Goal: Task Accomplishment & Management: Manage account settings

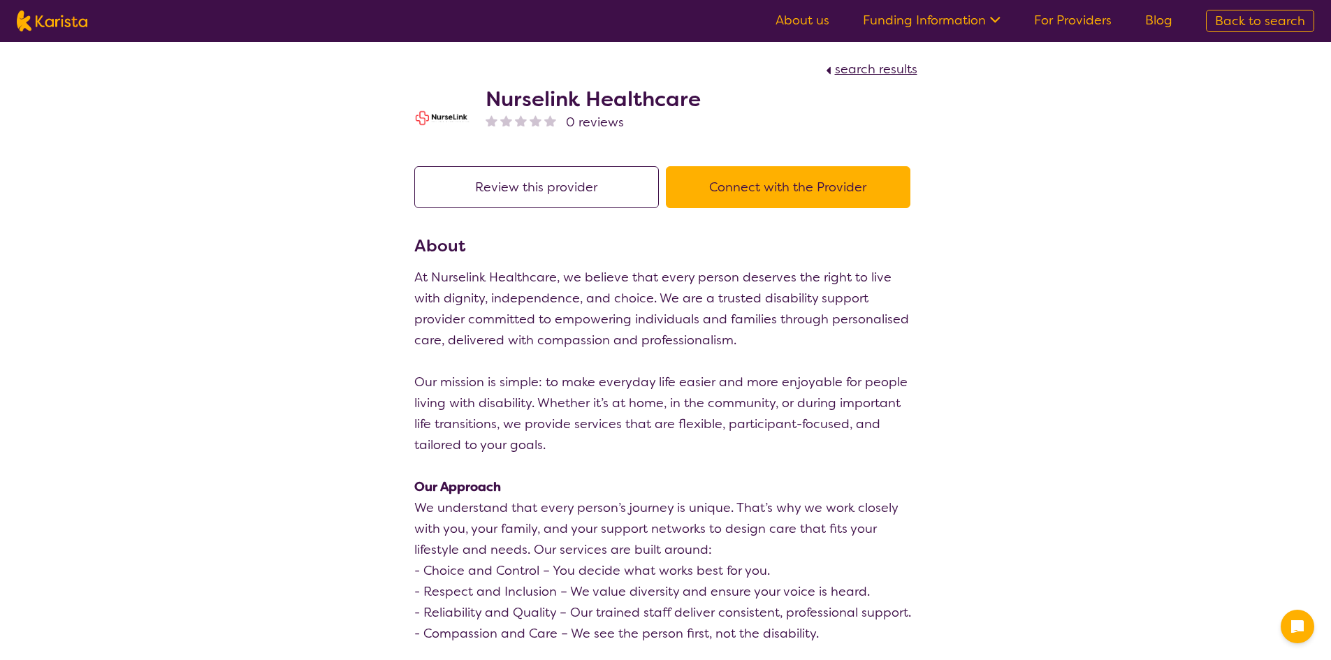
click at [1085, 18] on link "For Providers" at bounding box center [1073, 20] width 78 height 17
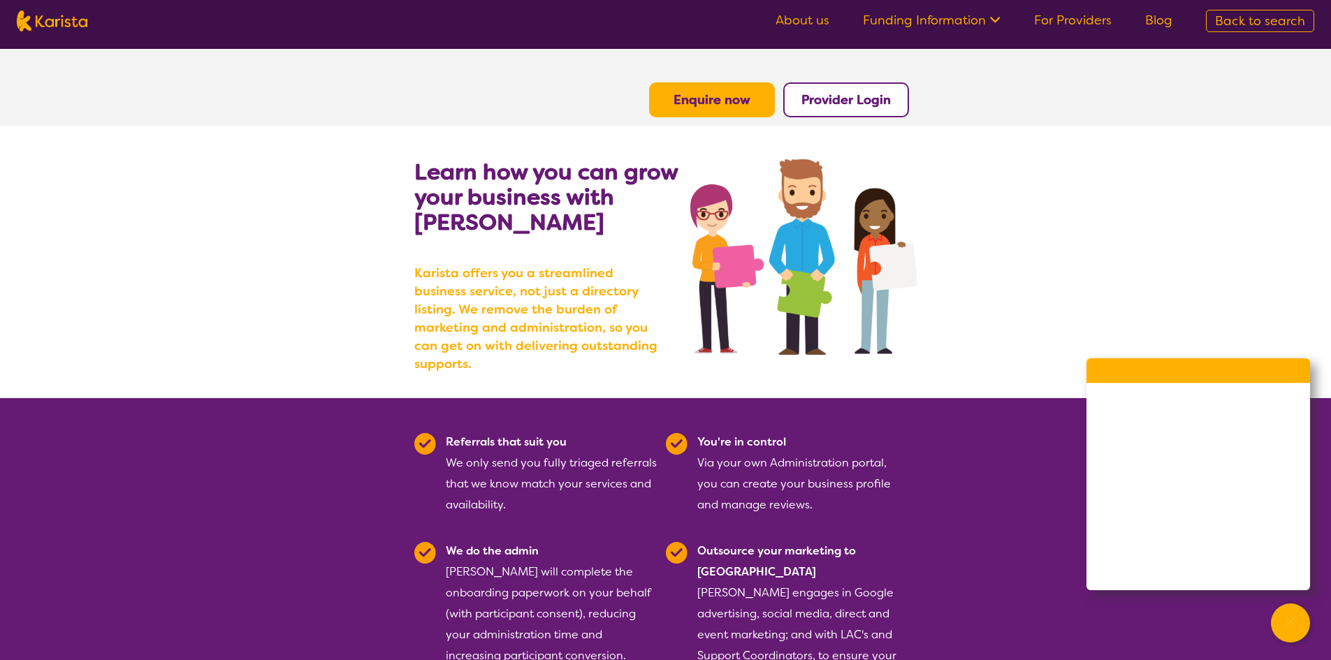
click at [872, 113] on button "Provider Login" at bounding box center [846, 99] width 126 height 35
click at [879, 102] on b "Provider Login" at bounding box center [845, 99] width 89 height 17
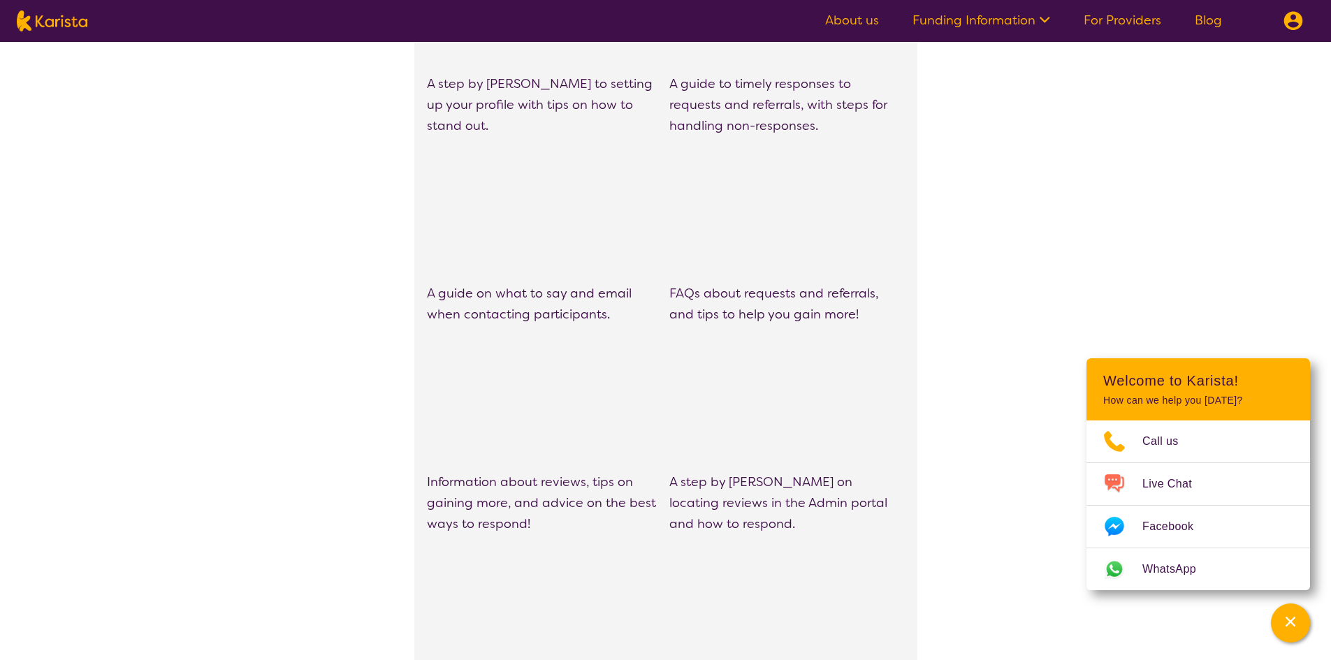
scroll to position [1118, 0]
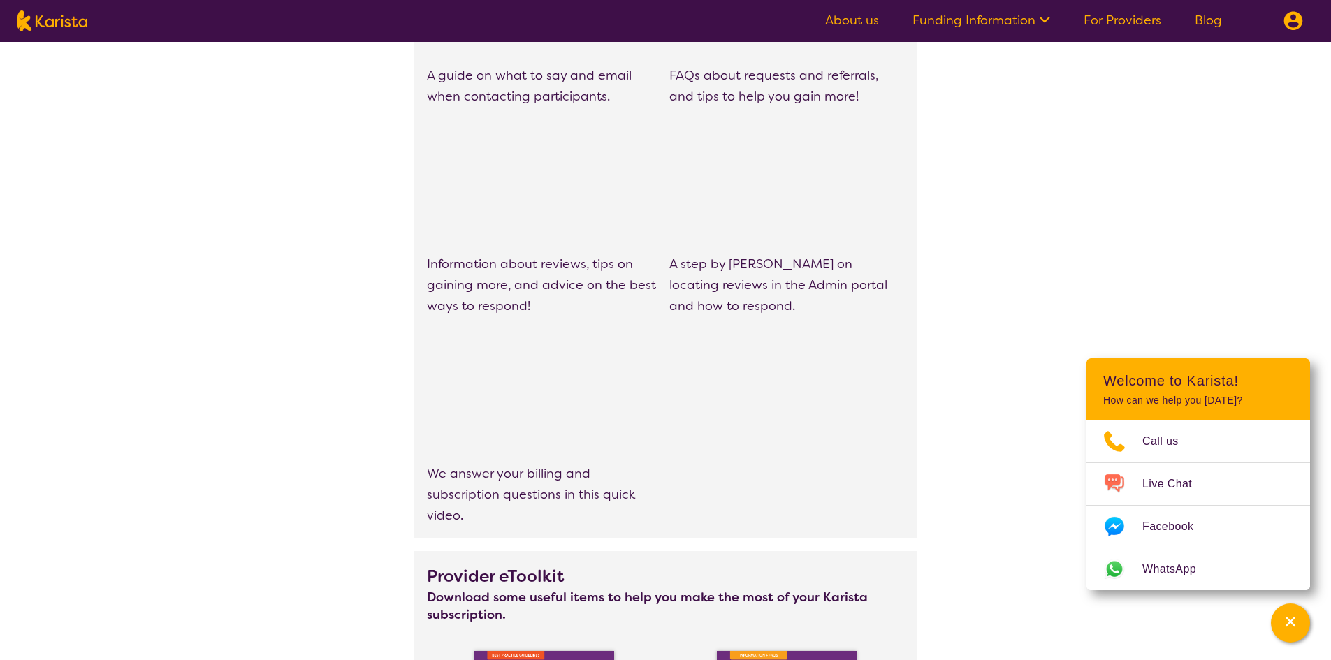
click at [1279, 24] on button at bounding box center [1293, 21] width 42 height 42
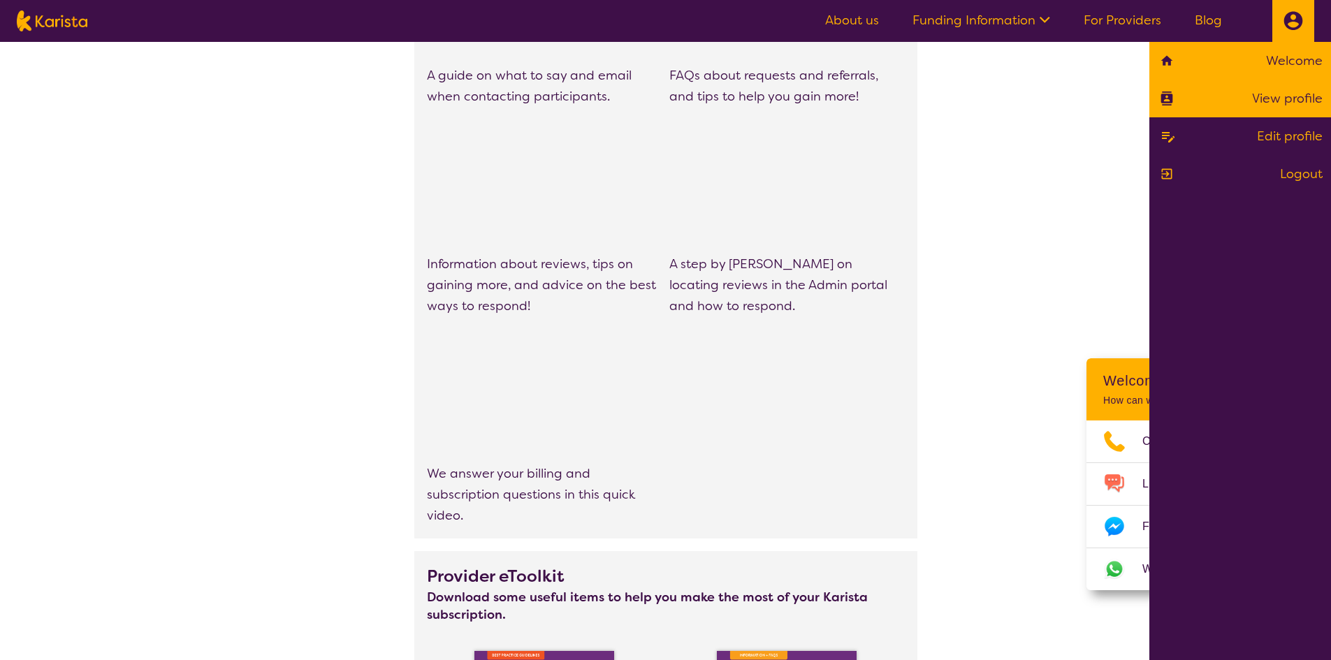
click at [1289, 100] on link "View profile" at bounding box center [1239, 98] width 165 height 21
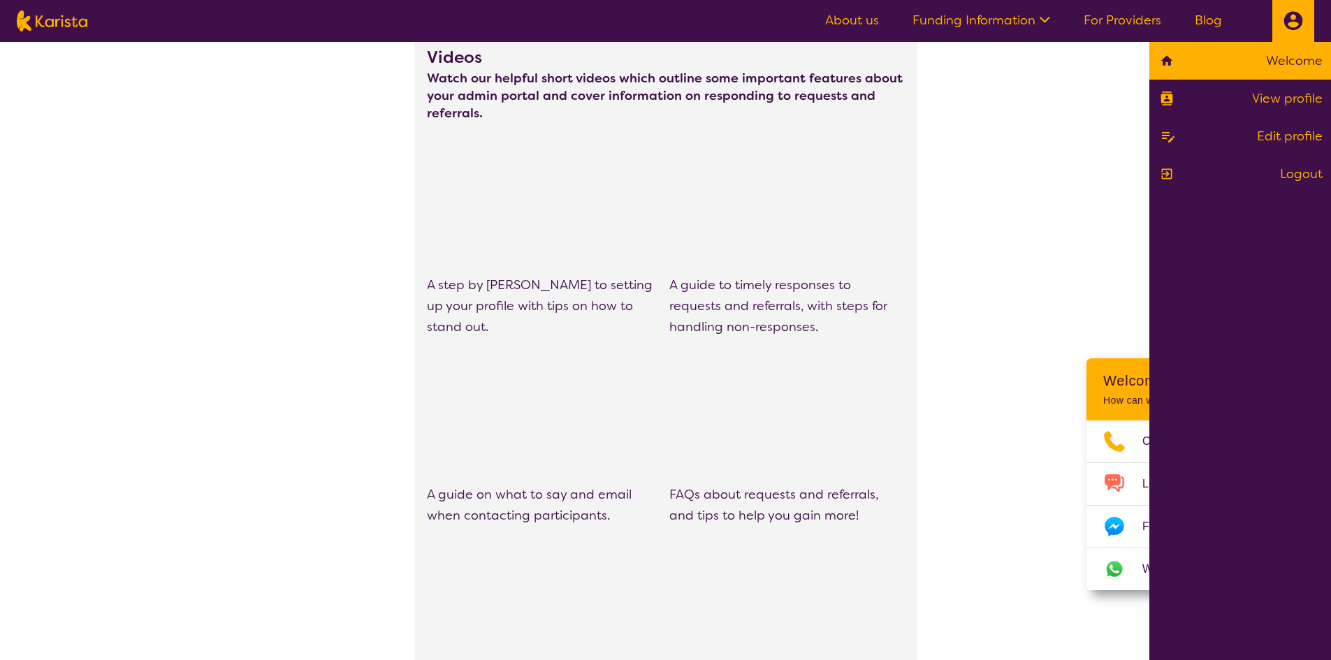
click at [40, 25] on img at bounding box center [52, 20] width 71 height 21
select select "AD"
select select "NDIS"
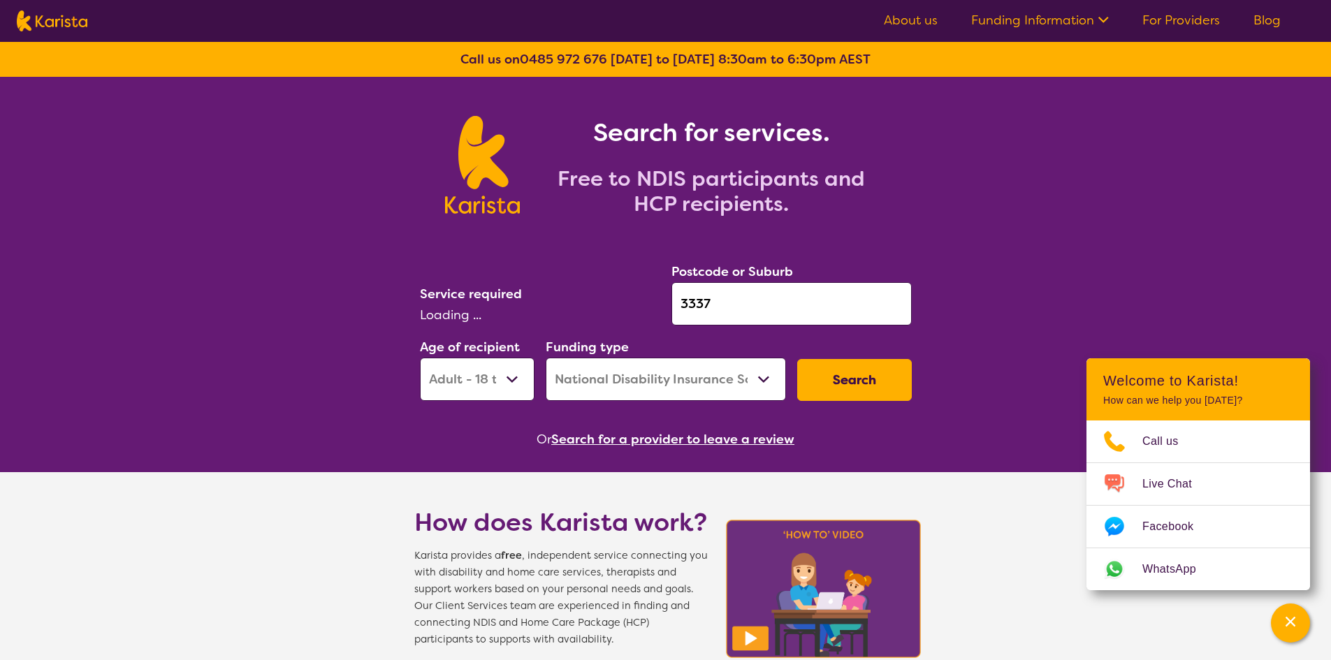
select select "Personal care"
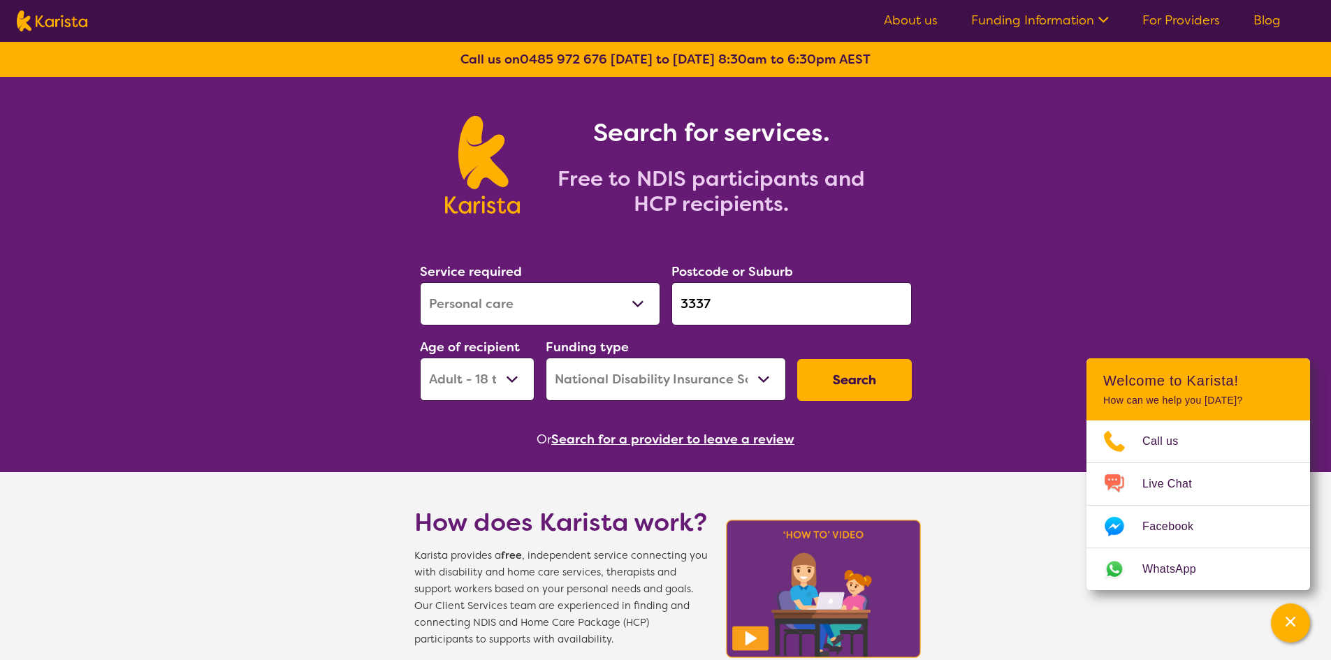
click at [770, 310] on input "3337" at bounding box center [791, 303] width 240 height 43
click at [772, 307] on input "3337" at bounding box center [791, 303] width 240 height 43
click at [1189, 22] on link "For Providers" at bounding box center [1181, 20] width 78 height 17
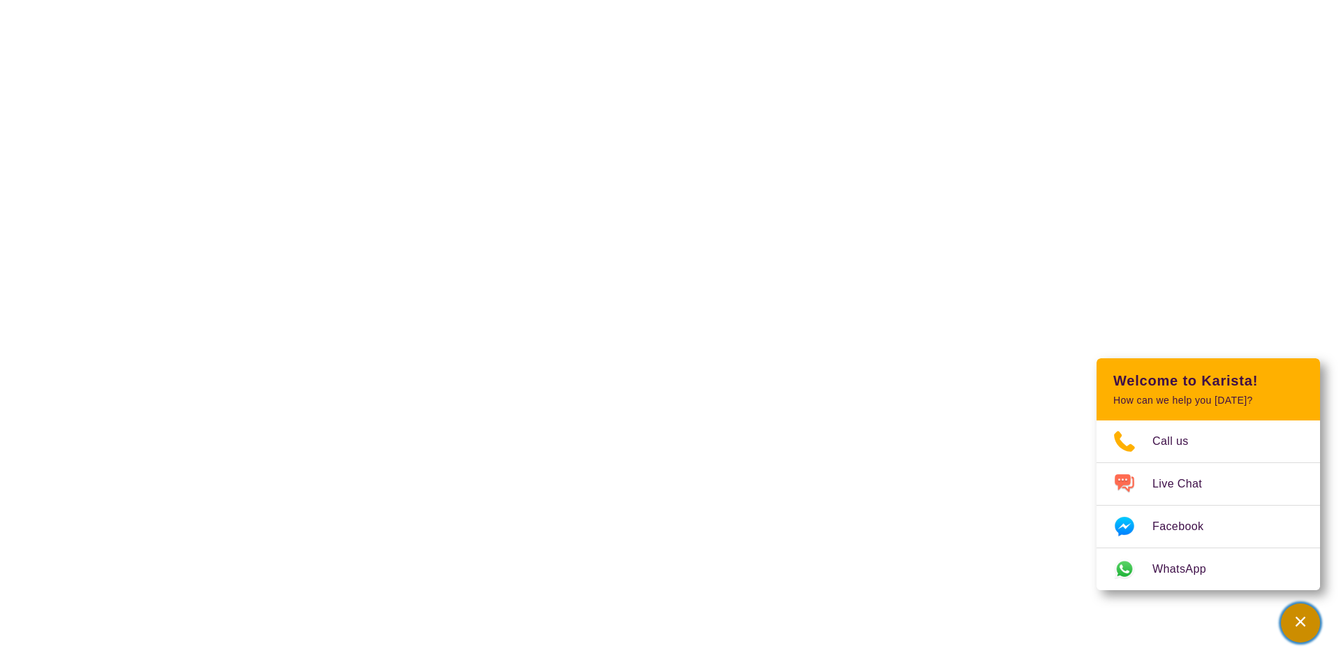
click at [1296, 638] on div "Channel Menu" at bounding box center [1301, 623] width 28 height 31
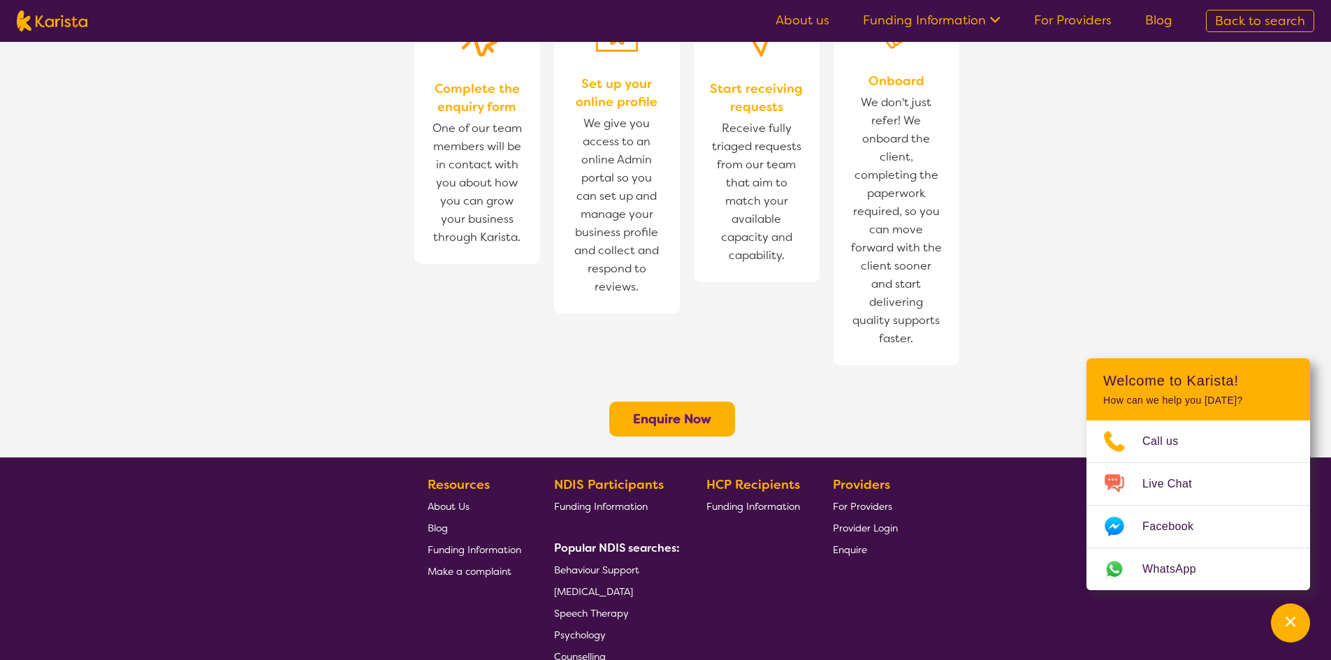
scroll to position [1025, 0]
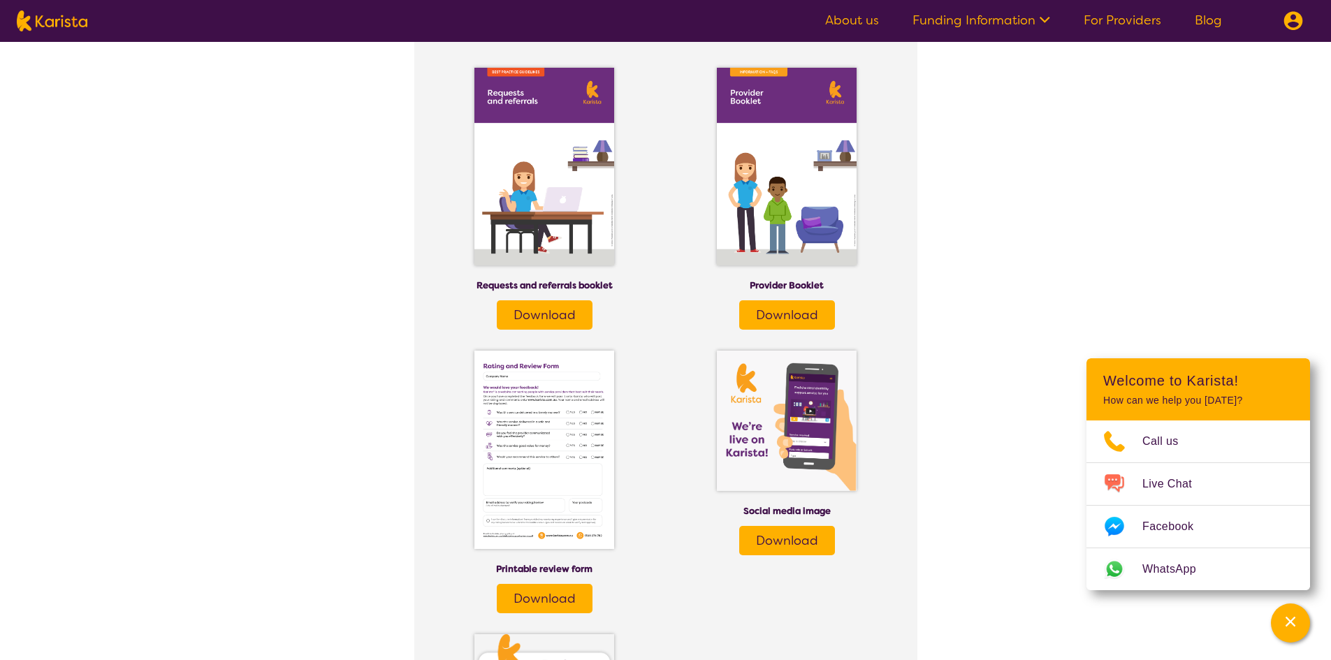
scroll to position [1676, 0]
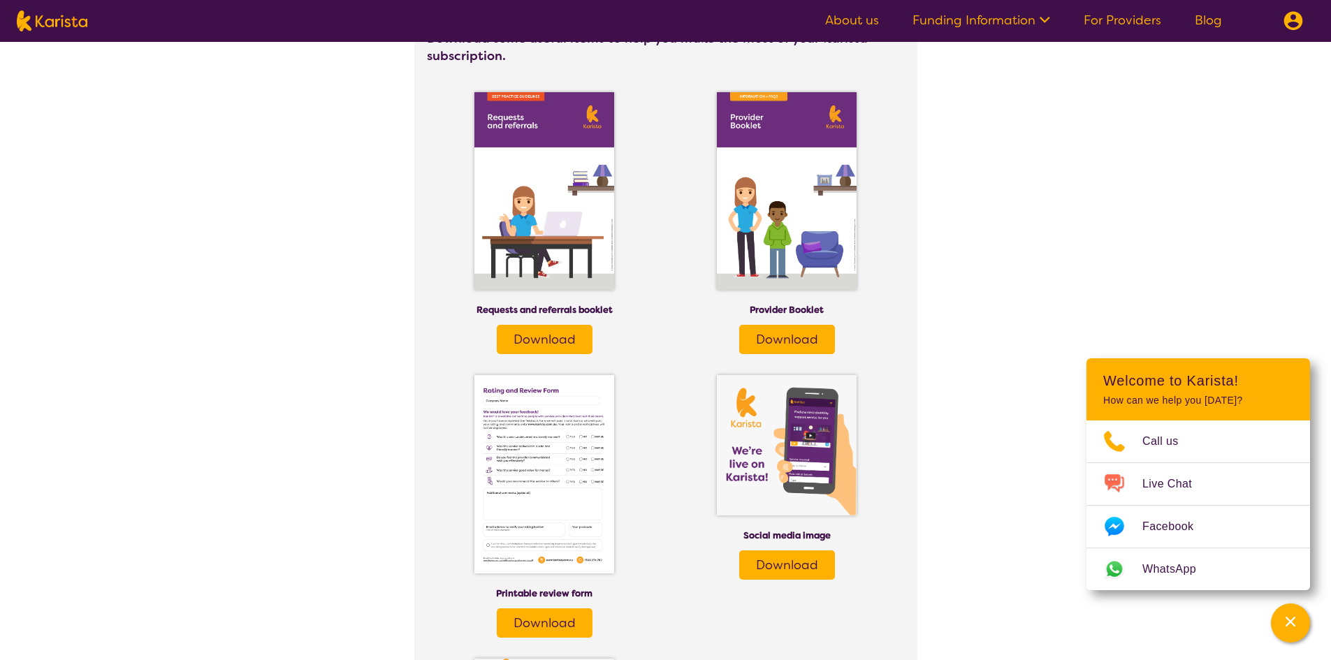
click at [786, 331] on span "Download" at bounding box center [787, 339] width 62 height 17
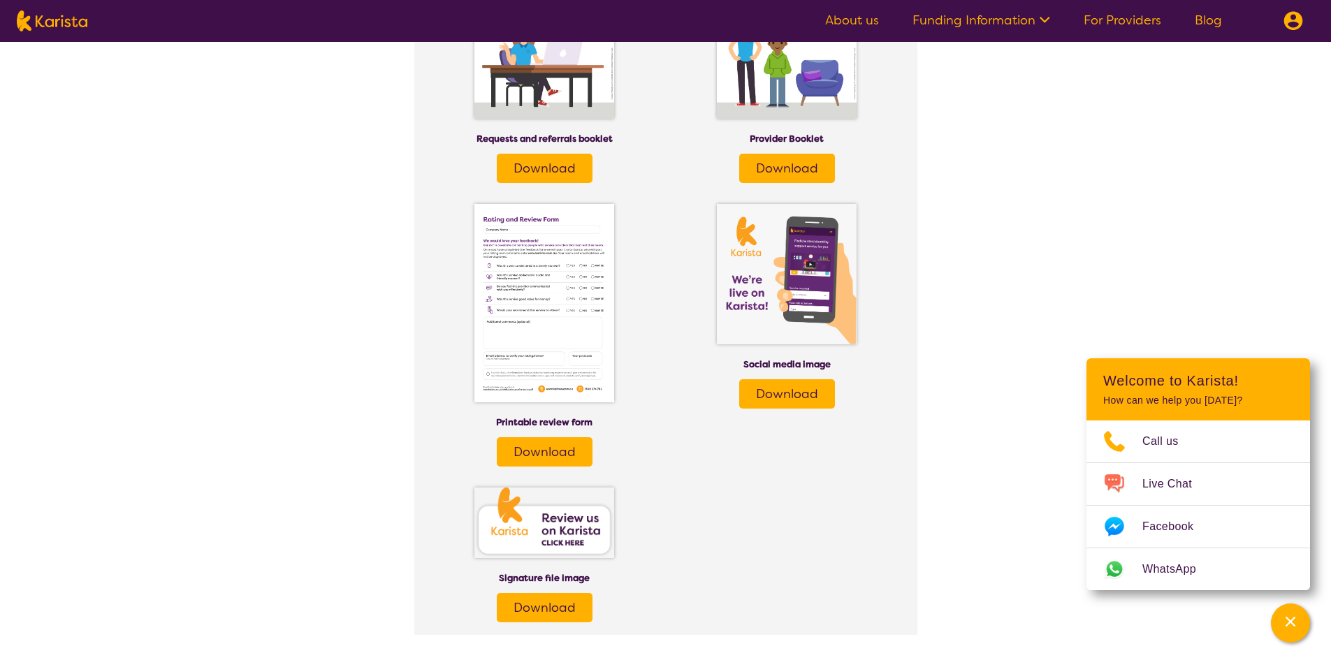
scroll to position [1886, 0]
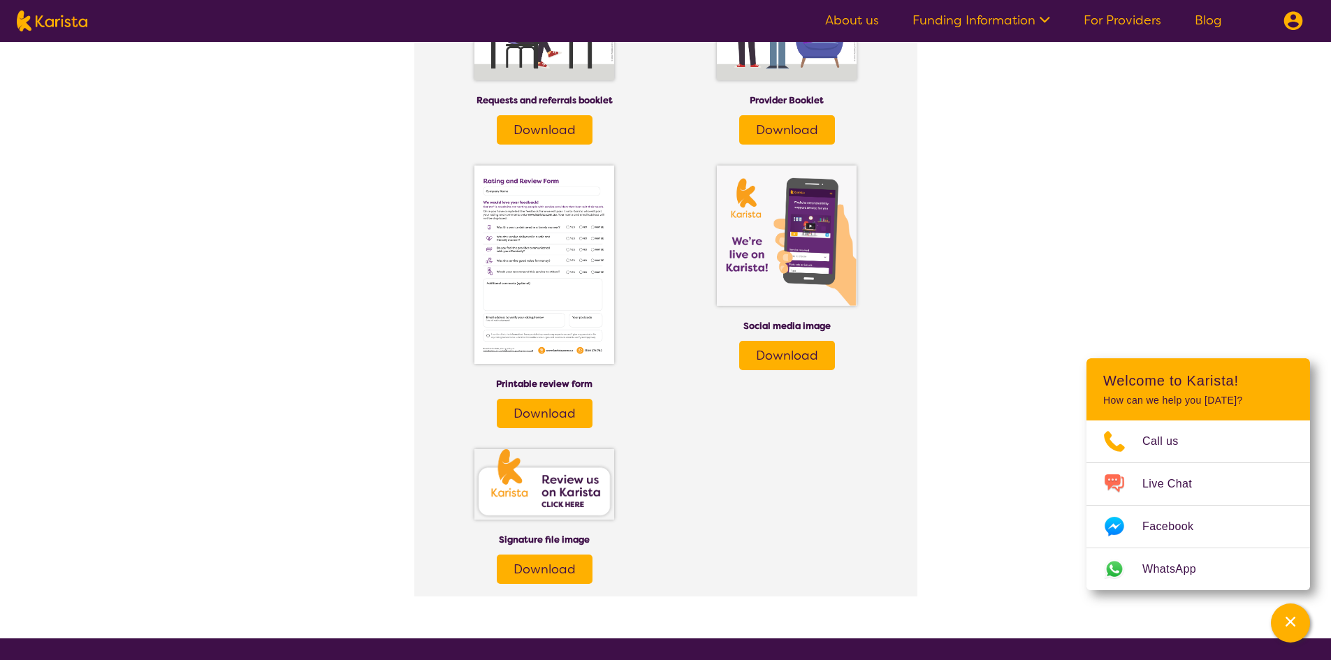
click at [779, 357] on span "Download" at bounding box center [787, 355] width 62 height 17
click at [803, 362] on span "Download" at bounding box center [787, 355] width 62 height 17
click at [540, 293] on img at bounding box center [544, 265] width 140 height 198
click at [564, 407] on span "Download" at bounding box center [544, 413] width 62 height 17
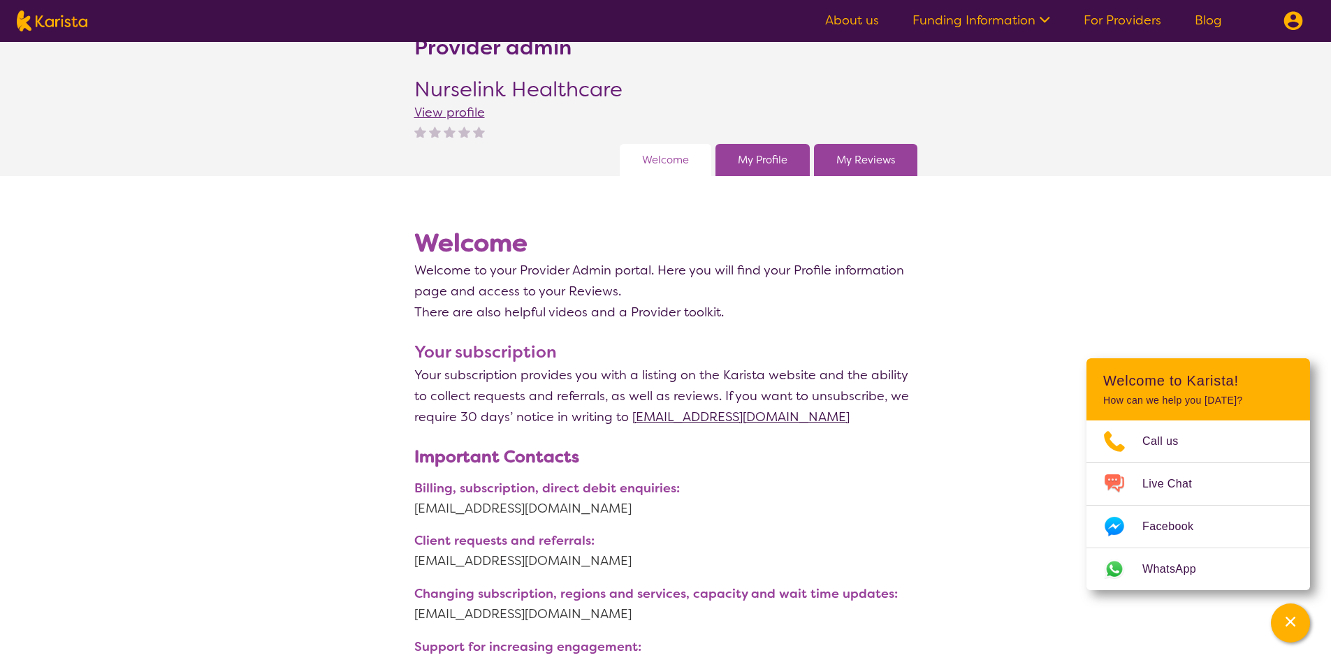
scroll to position [0, 0]
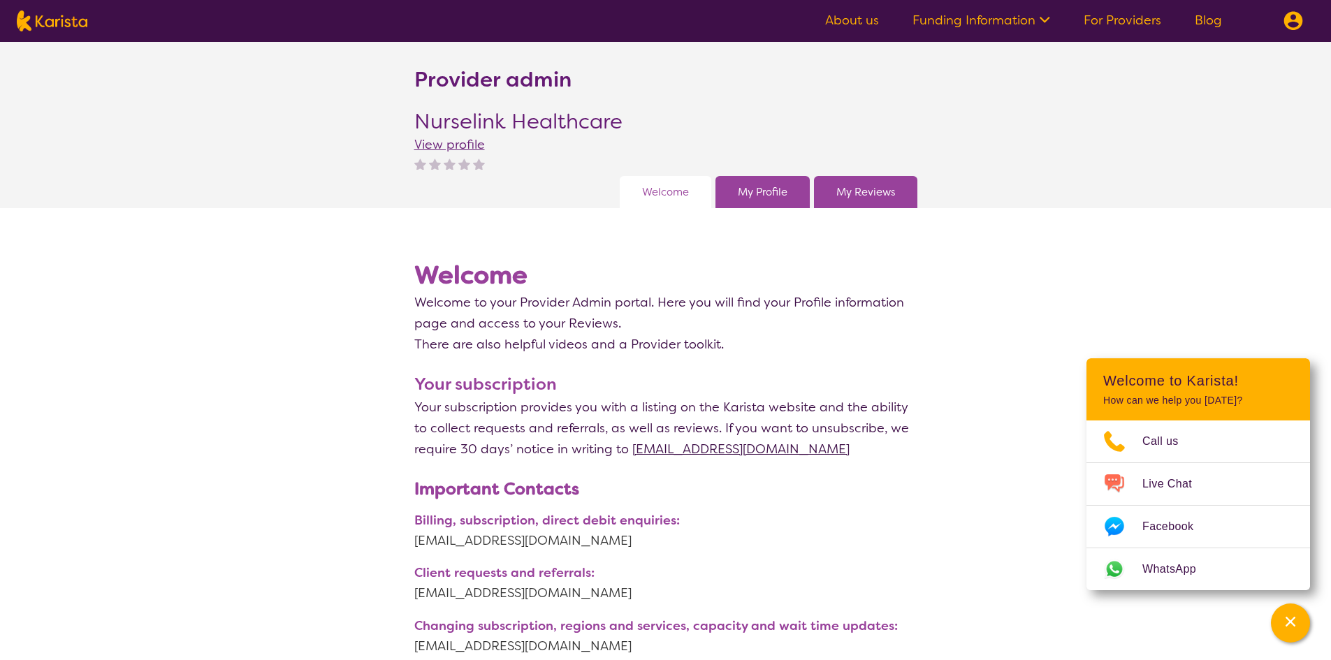
click at [770, 189] on link "My Profile" at bounding box center [763, 192] width 50 height 21
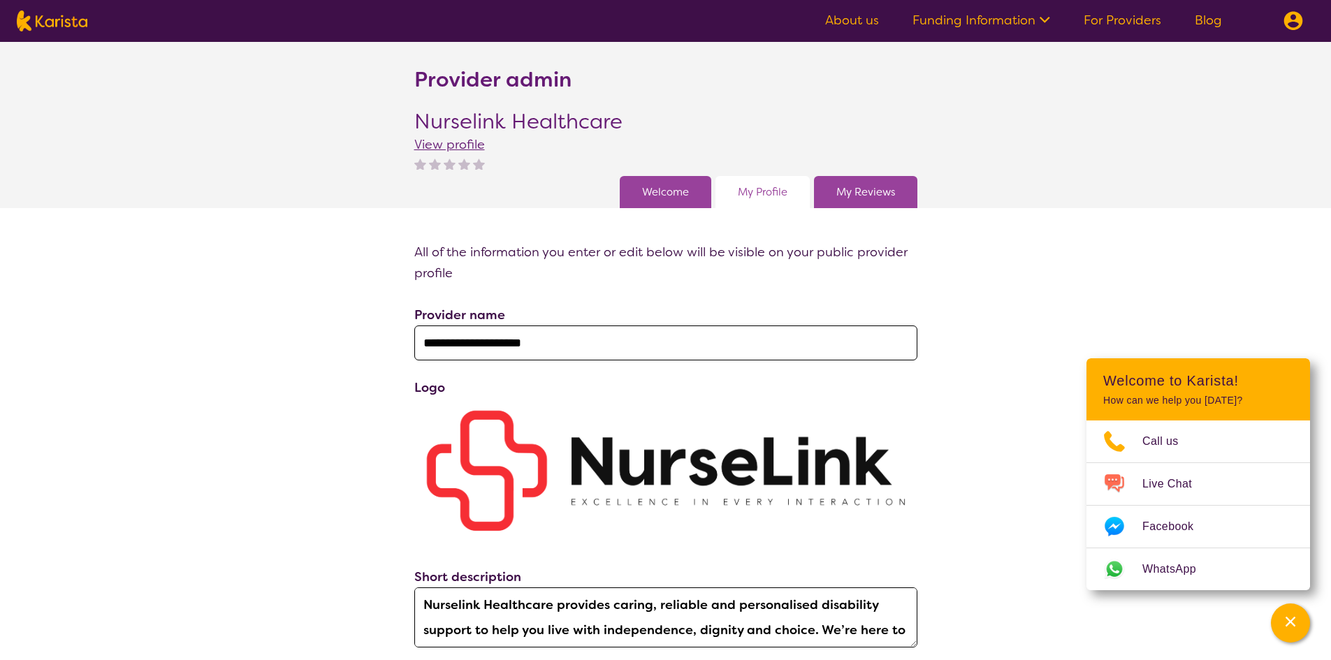
click at [886, 196] on link "My Reviews" at bounding box center [865, 192] width 59 height 21
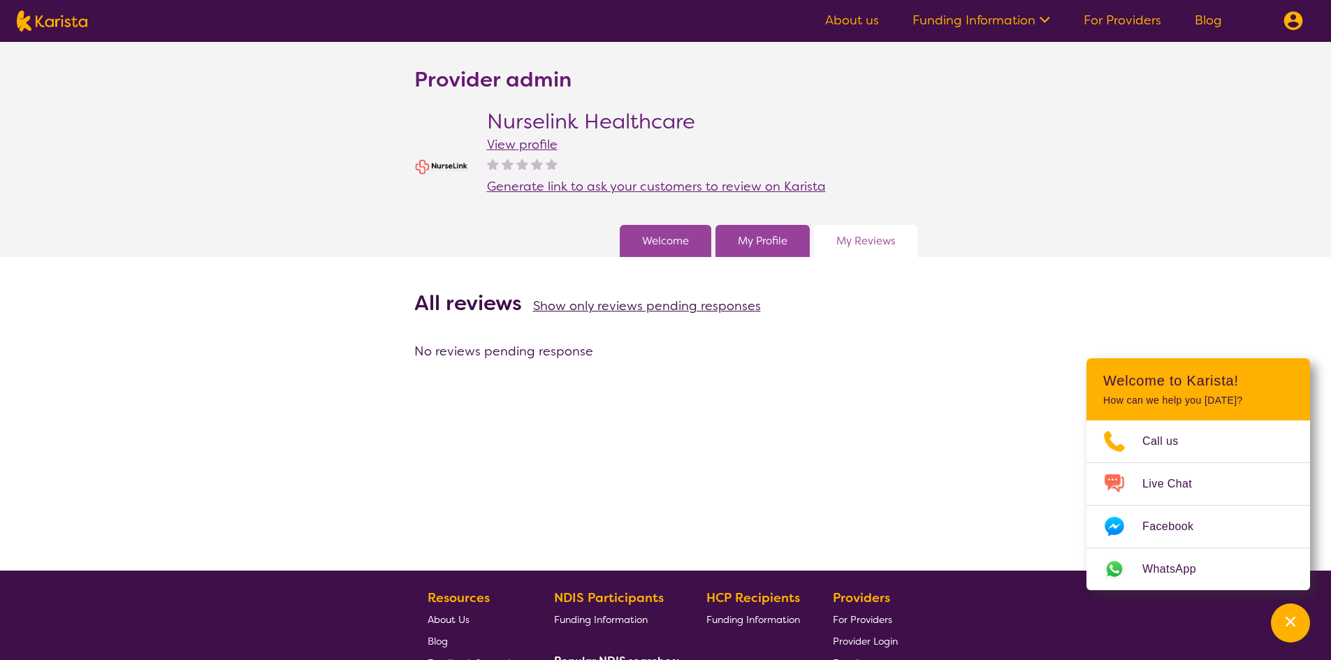
click at [650, 240] on link "Welcome" at bounding box center [665, 240] width 47 height 21
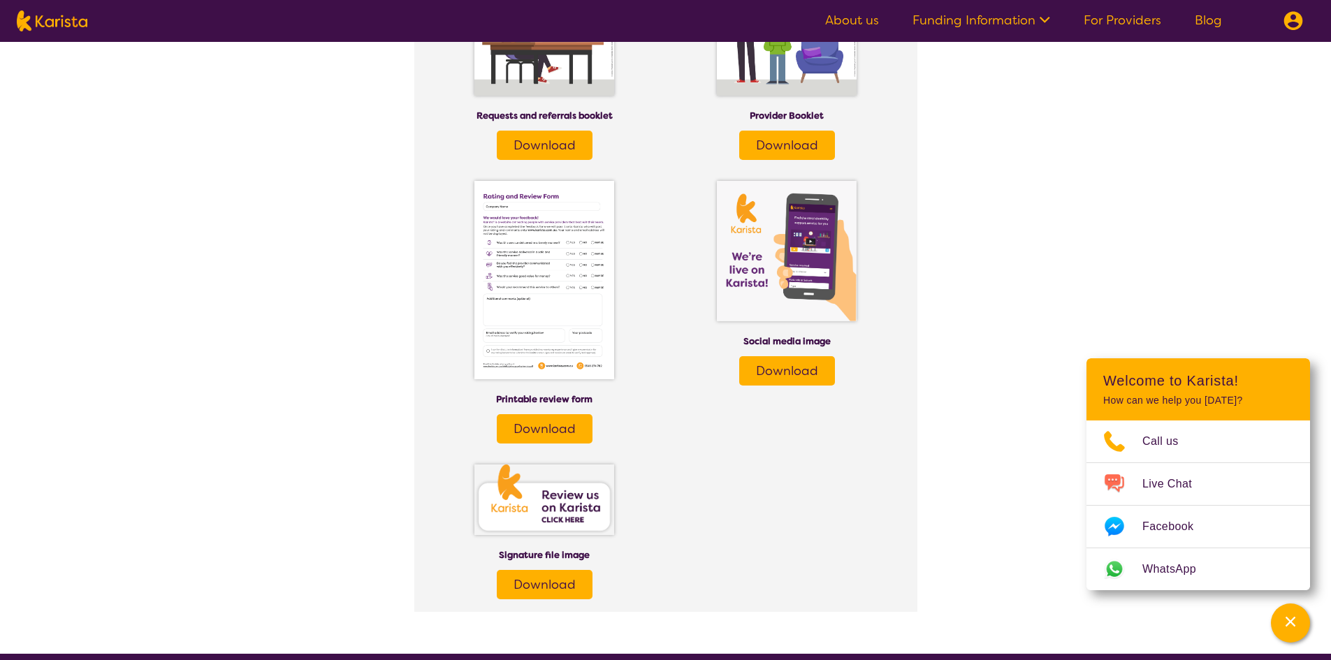
scroll to position [1642, 0]
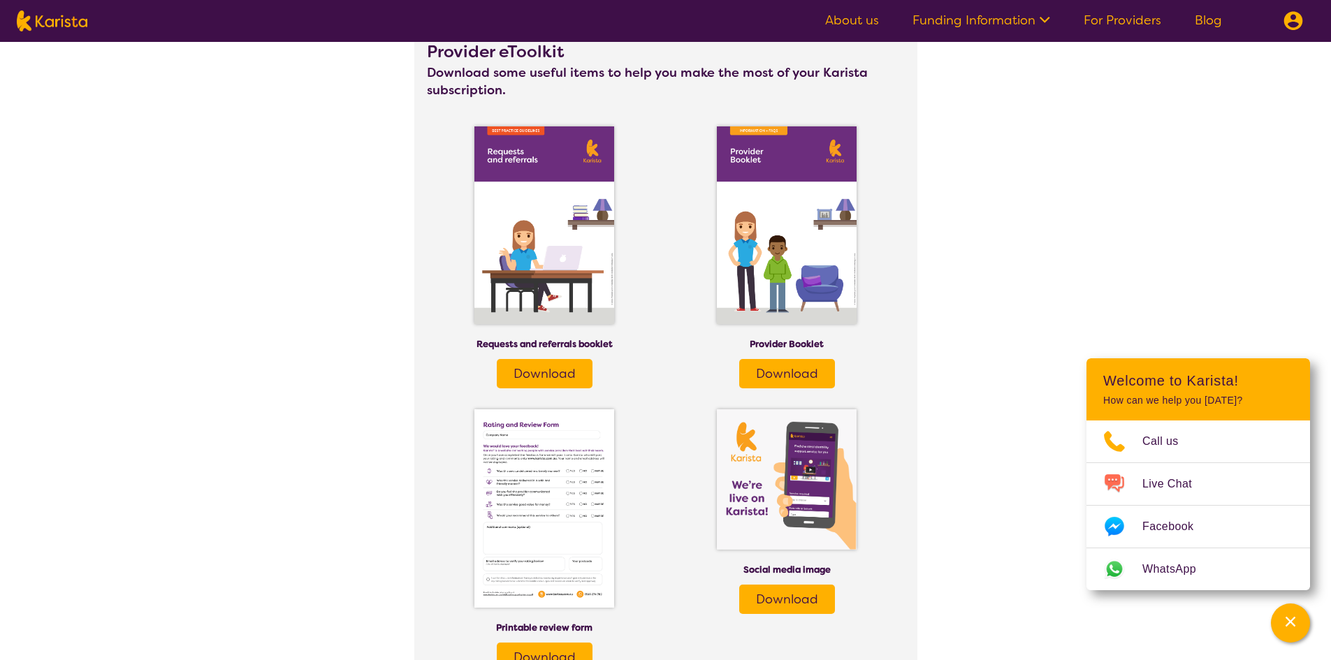
click at [560, 268] on img at bounding box center [544, 225] width 140 height 198
click at [550, 384] on link "Download" at bounding box center [545, 373] width 96 height 29
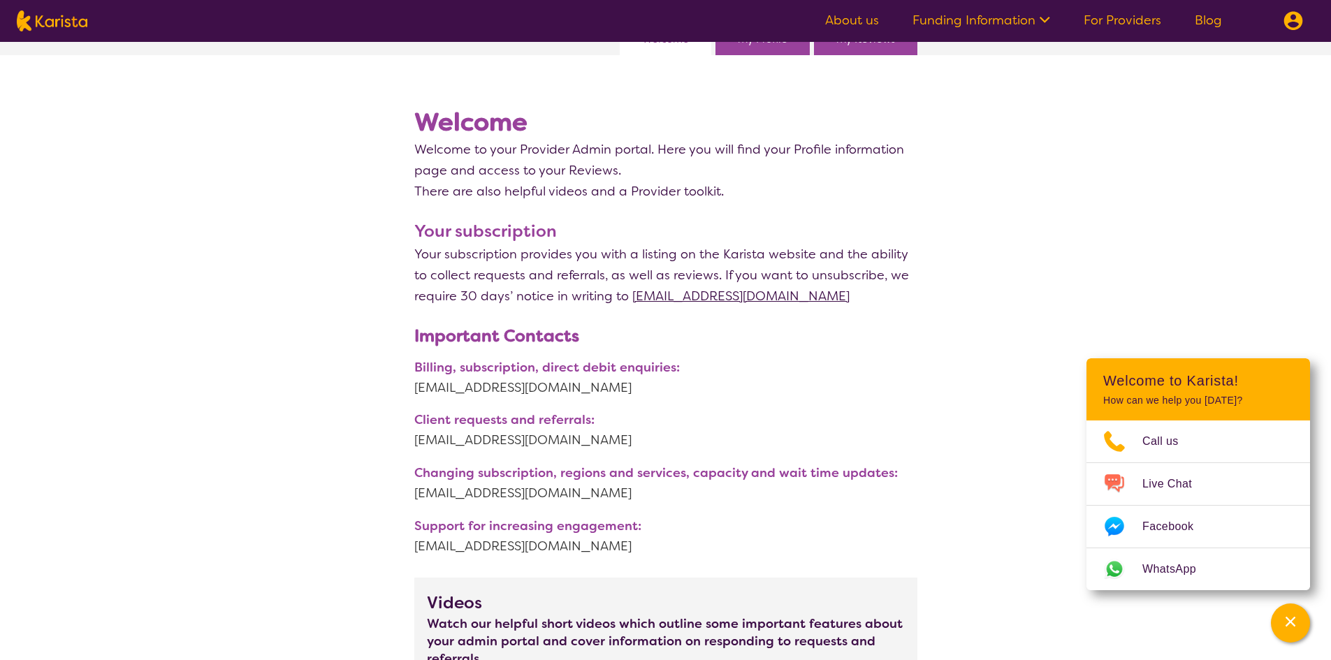
scroll to position [0, 0]
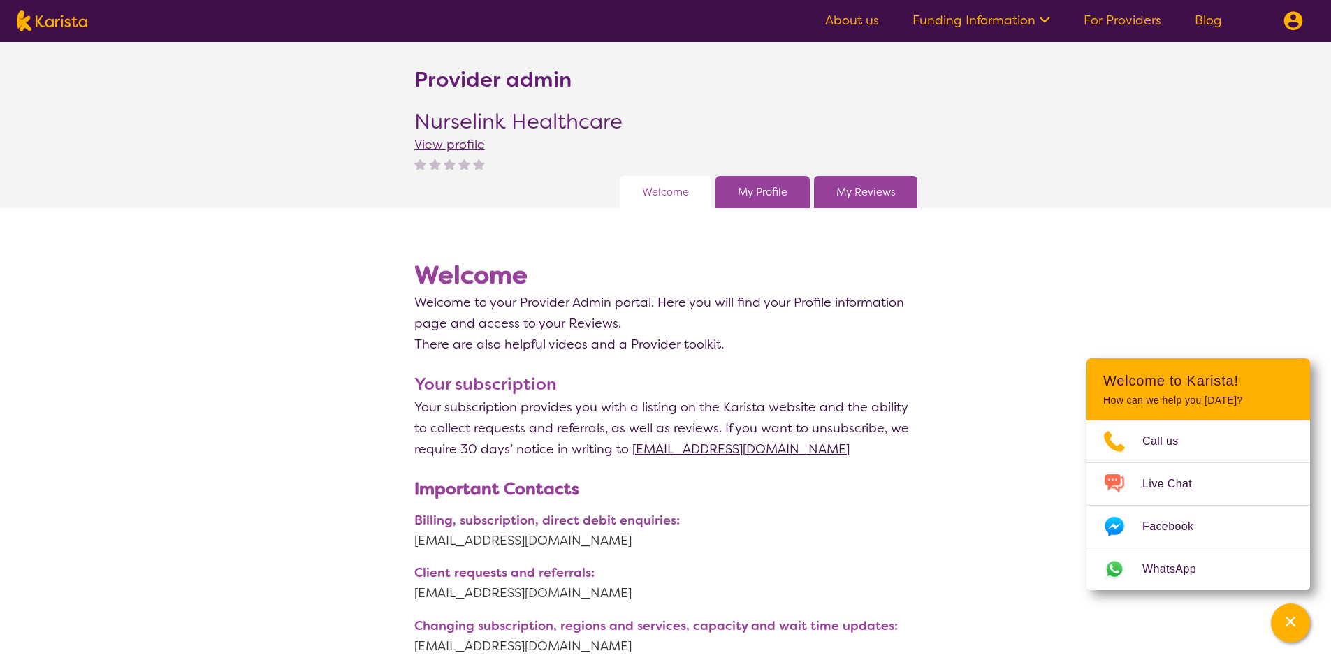
click at [770, 192] on link "My Profile" at bounding box center [763, 192] width 50 height 21
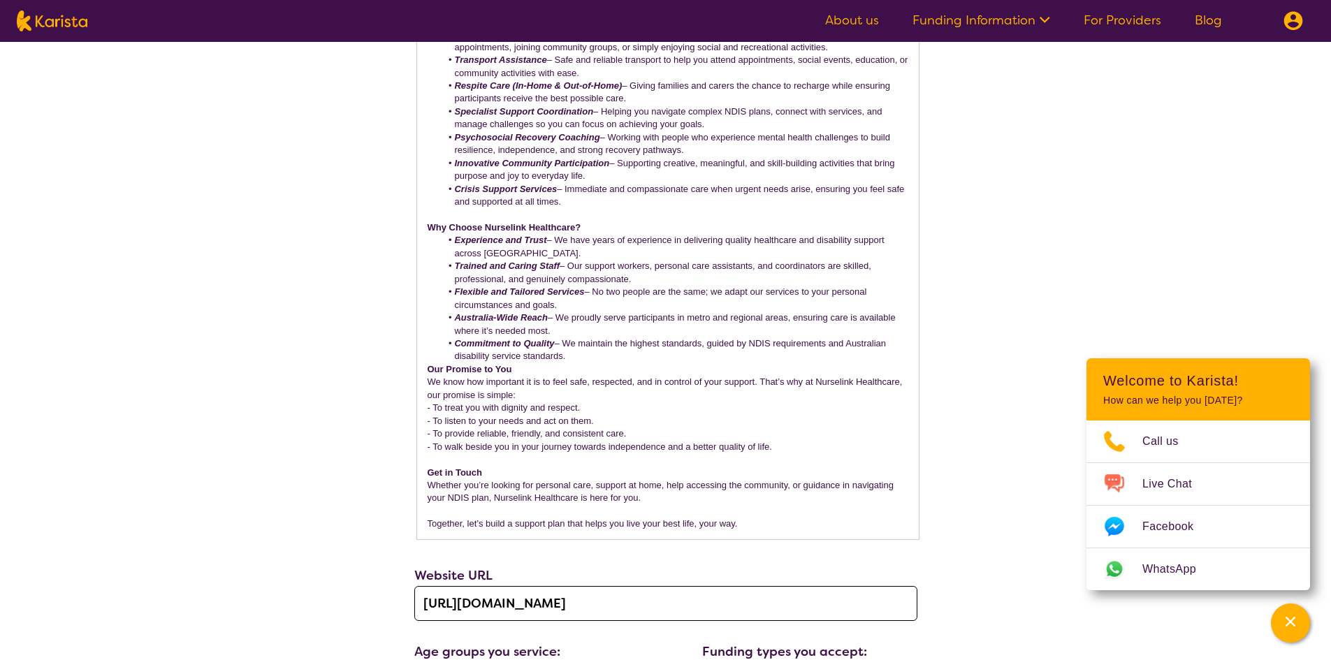
scroll to position [1048, 0]
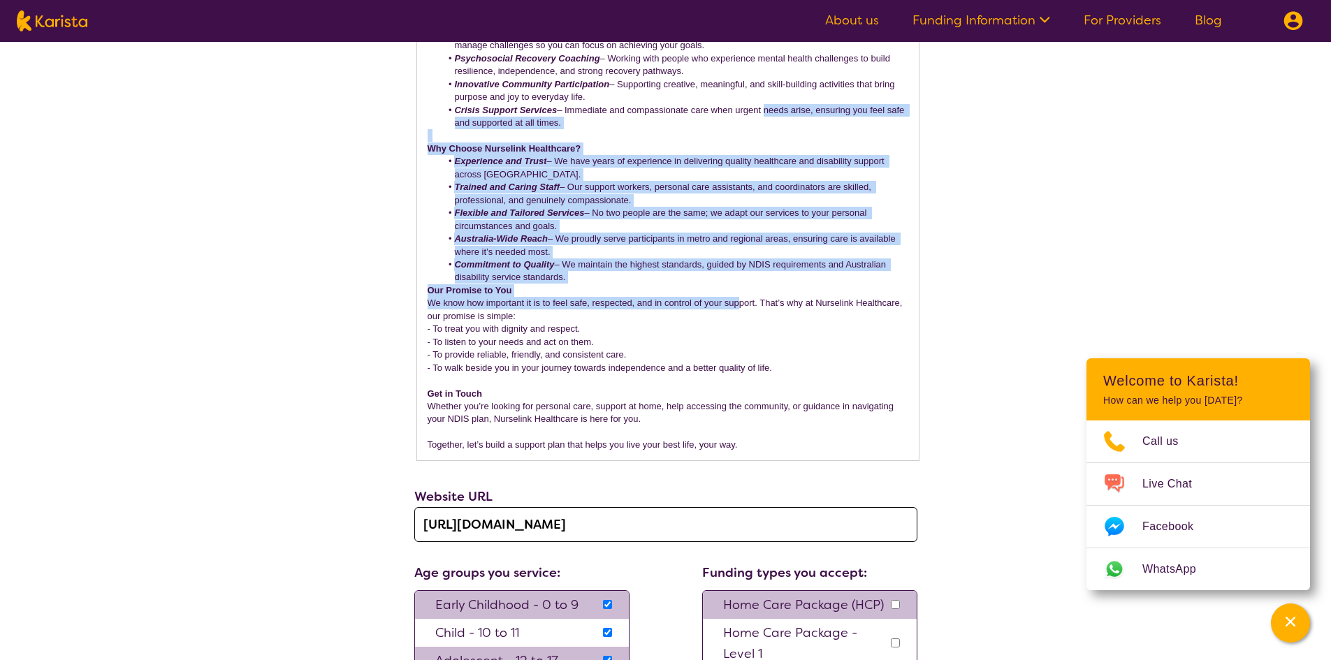
drag, startPoint x: 773, startPoint y: 140, endPoint x: 738, endPoint y: 311, distance: 174.0
click at [738, 311] on div "At Nurselink Healthcare, we believe that every person deserves the right to liv…" at bounding box center [667, 71] width 501 height 777
click at [738, 311] on p "We know how important it is to feel safe, respected, and in control of your sup…" at bounding box center [667, 310] width 481 height 26
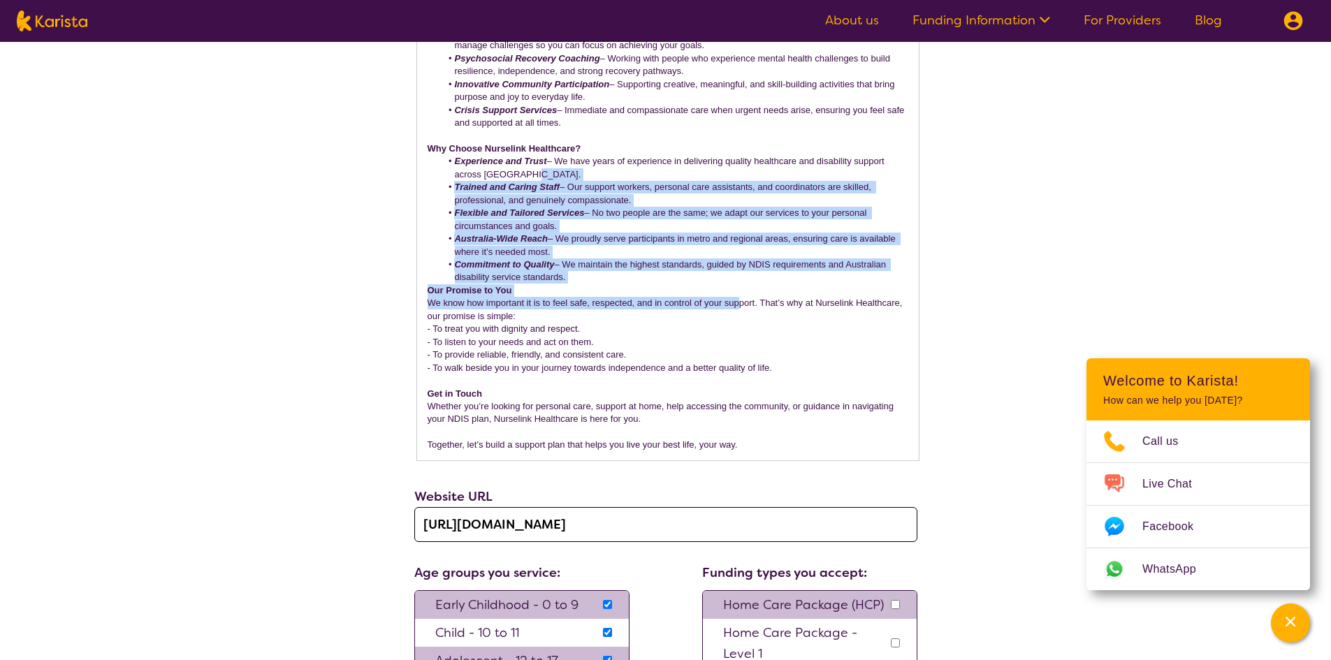
drag, startPoint x: 738, startPoint y: 299, endPoint x: 677, endPoint y: 157, distance: 154.3
click at [677, 161] on div "At Nurselink Healthcare, we believe that every person deserves the right to liv…" at bounding box center [667, 71] width 501 height 777
click at [677, 157] on li "Experience and Trust – We have years of experience in delivering quality health…" at bounding box center [674, 168] width 467 height 26
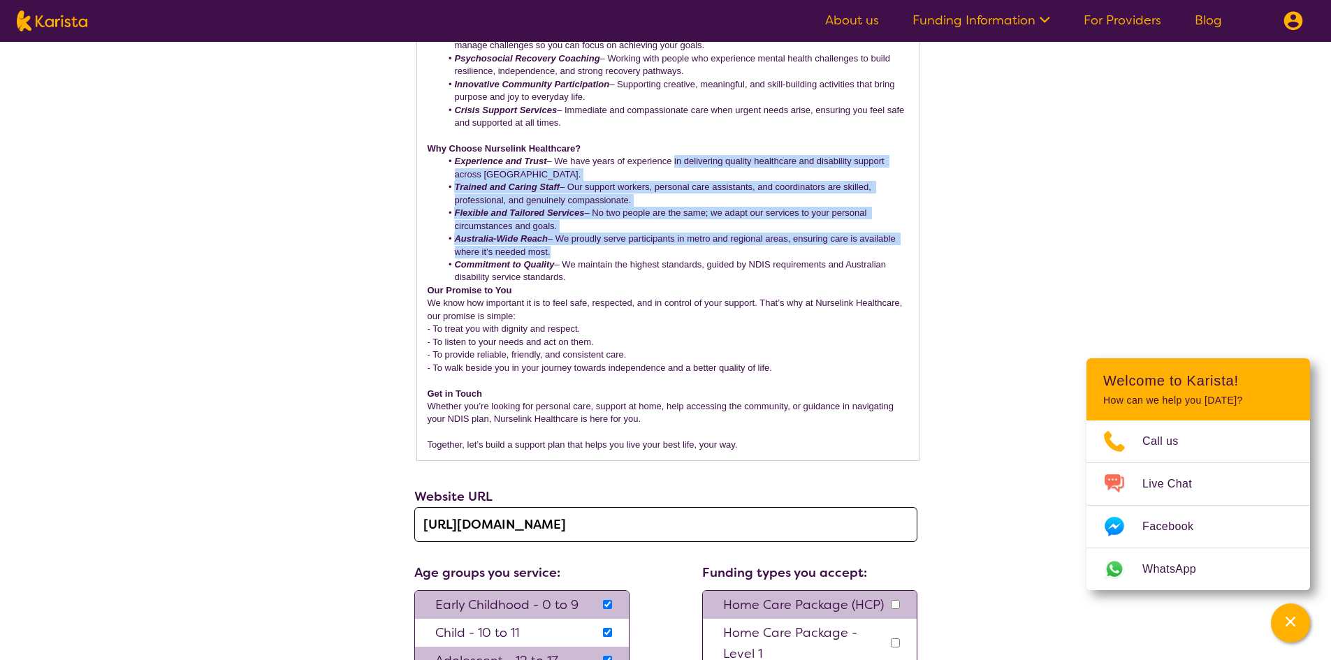
drag, startPoint x: 698, startPoint y: 186, endPoint x: 733, endPoint y: 262, distance: 83.1
click at [733, 262] on ul "Experience and Trust – We have years of experience in delivering quality health…" at bounding box center [667, 219] width 481 height 129
click at [733, 262] on li "Commitment to Quality – We maintain the highest standards, guided by NDIS requi…" at bounding box center [674, 271] width 467 height 26
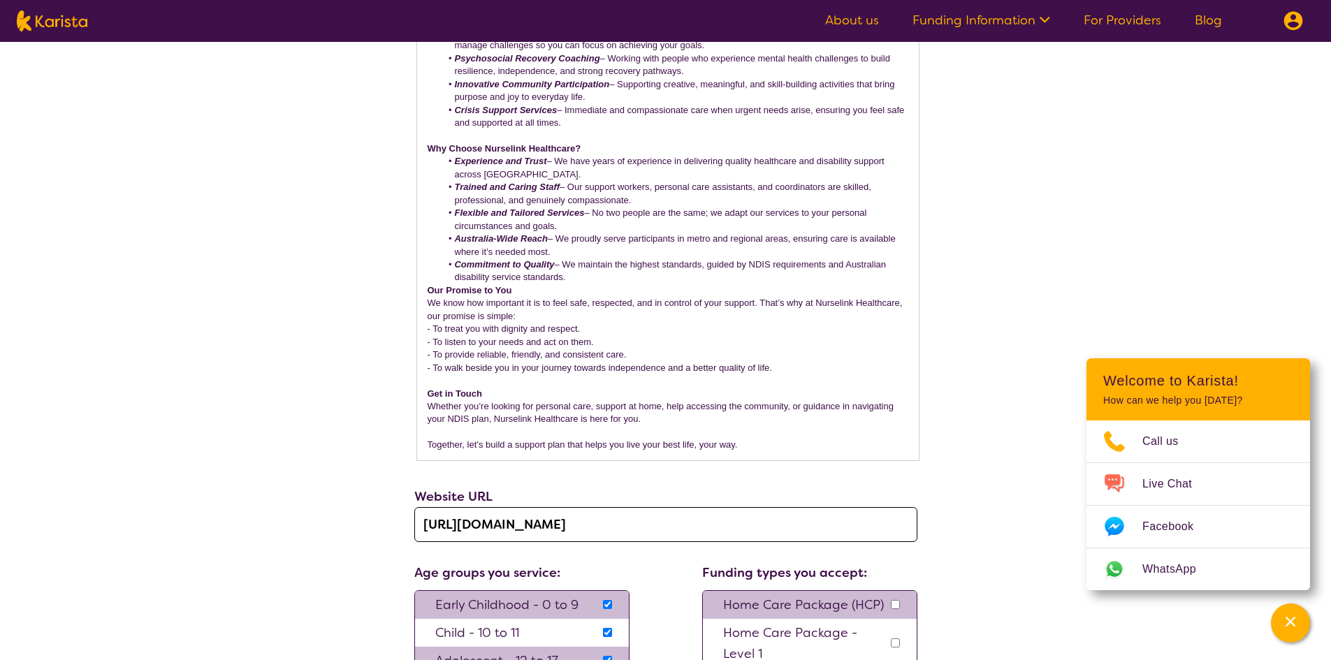
click at [819, 280] on ul "Experience and Trust – We have years of experience in delivering quality health…" at bounding box center [667, 219] width 481 height 129
click at [819, 281] on li "Commitment to Quality – We maintain the highest standards, guided by NDIS requi…" at bounding box center [674, 271] width 467 height 26
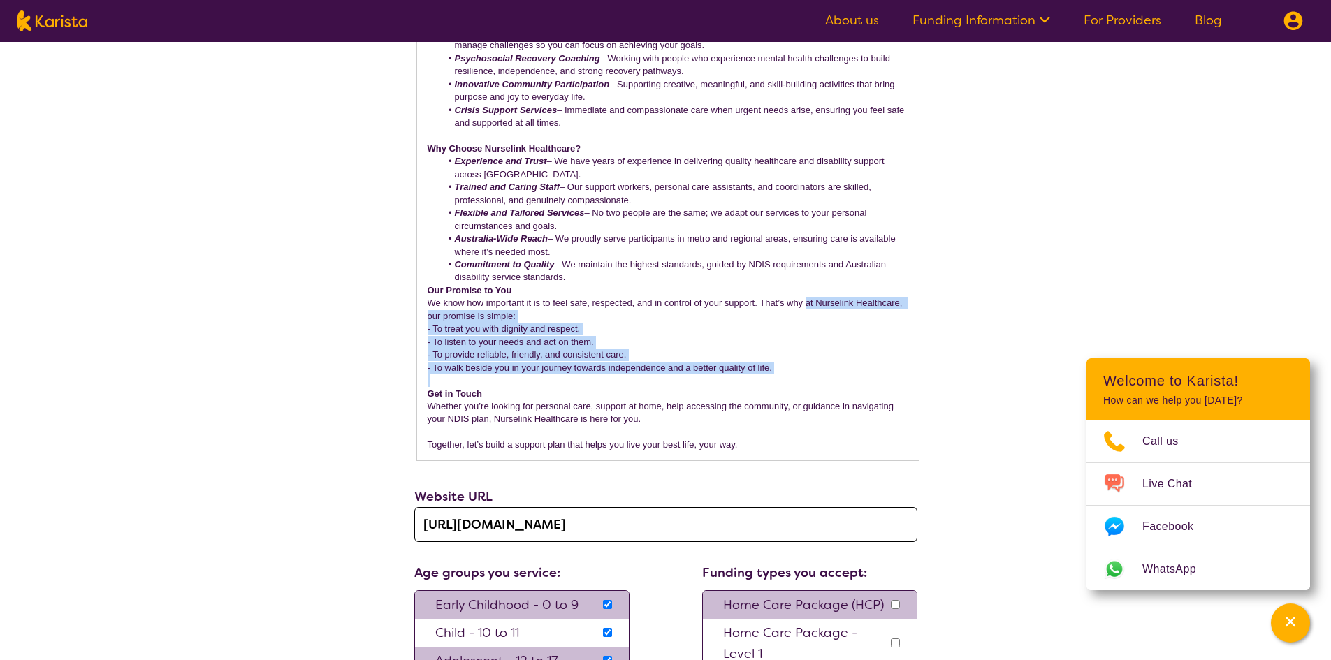
drag, startPoint x: 807, startPoint y: 333, endPoint x: 791, endPoint y: 402, distance: 71.0
click at [791, 402] on div "At Nurselink Healthcare, we believe that every person deserves the right to liv…" at bounding box center [667, 71] width 501 height 777
click at [791, 402] on p "Whether you’re looking for personal care, support at home, help accessing the c…" at bounding box center [667, 413] width 481 height 26
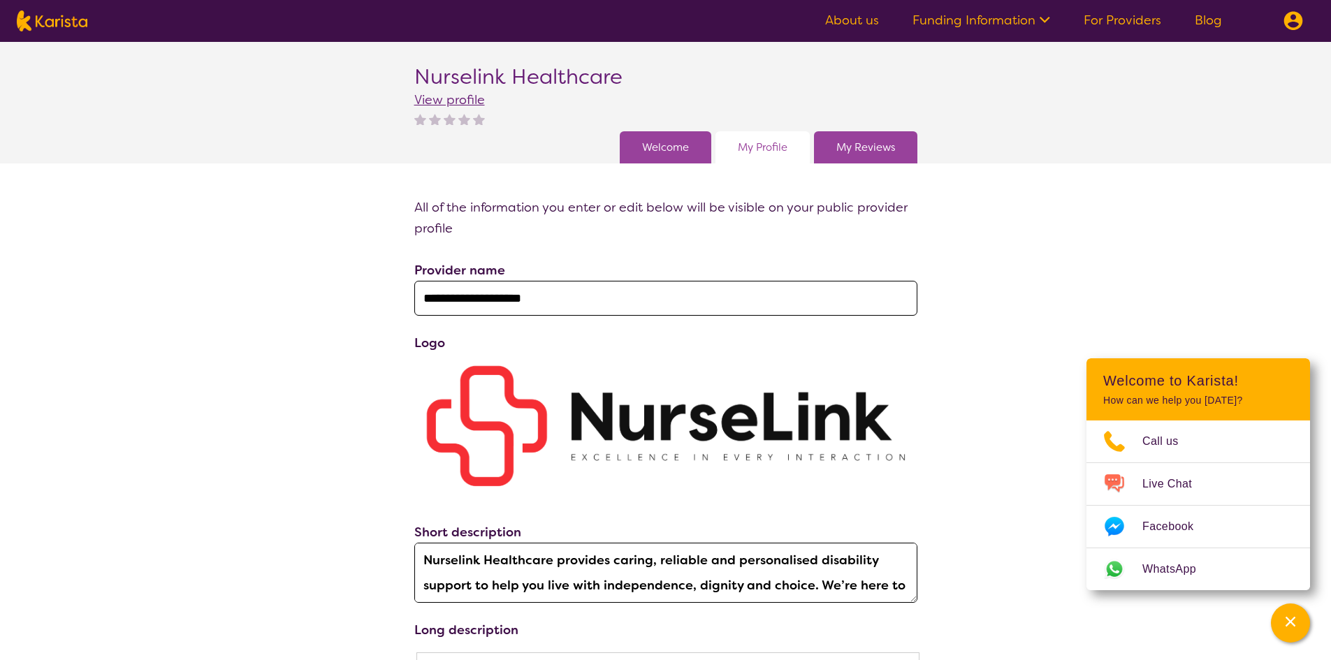
scroll to position [0, 0]
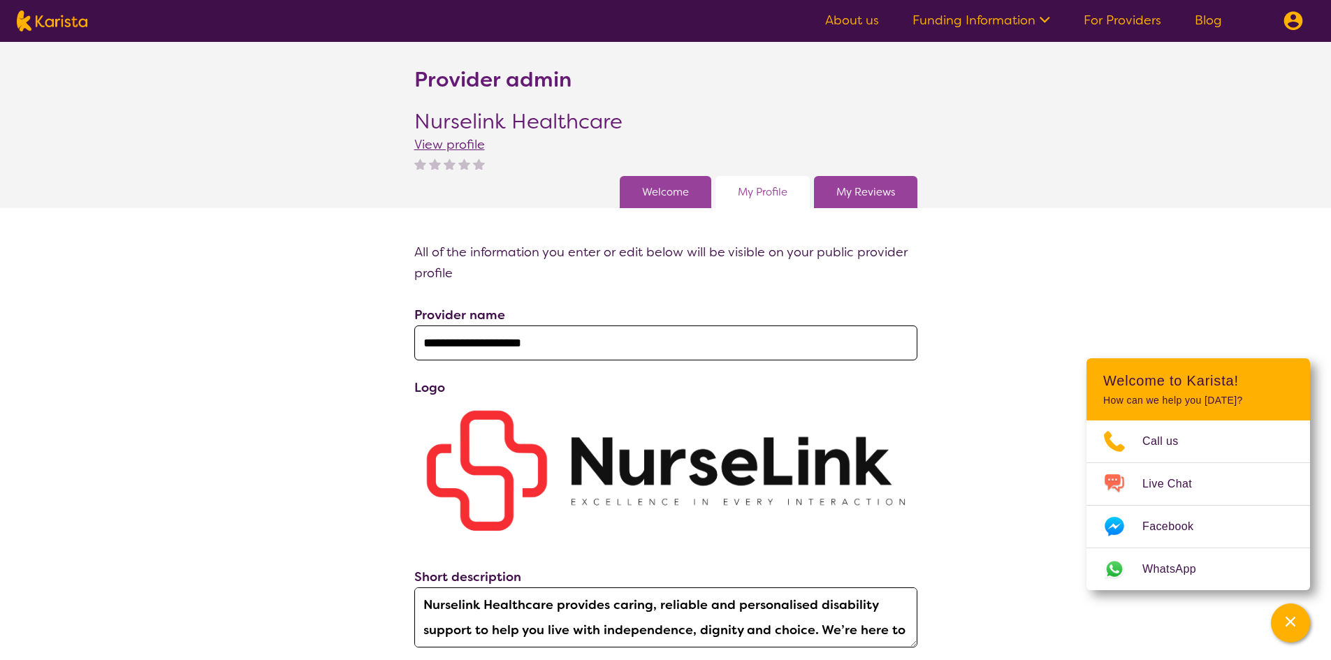
click at [67, 24] on img at bounding box center [52, 20] width 71 height 21
select select "AD"
select select "NDIS"
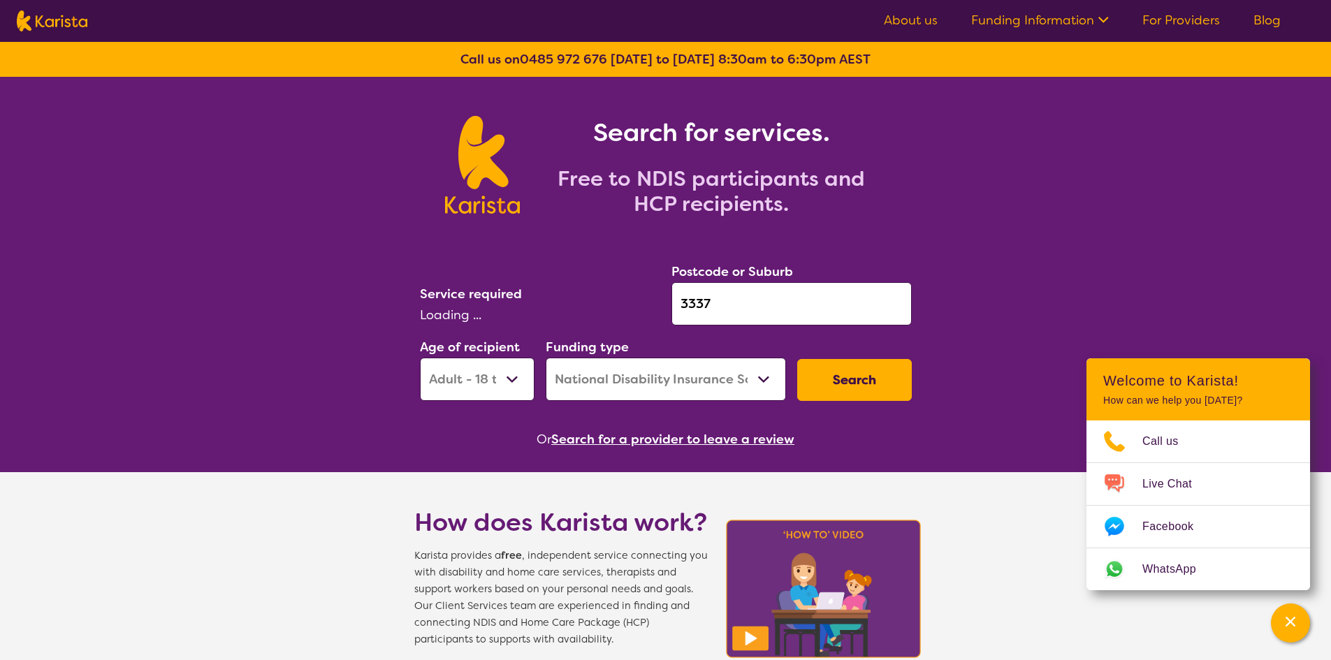
select select "Personal care"
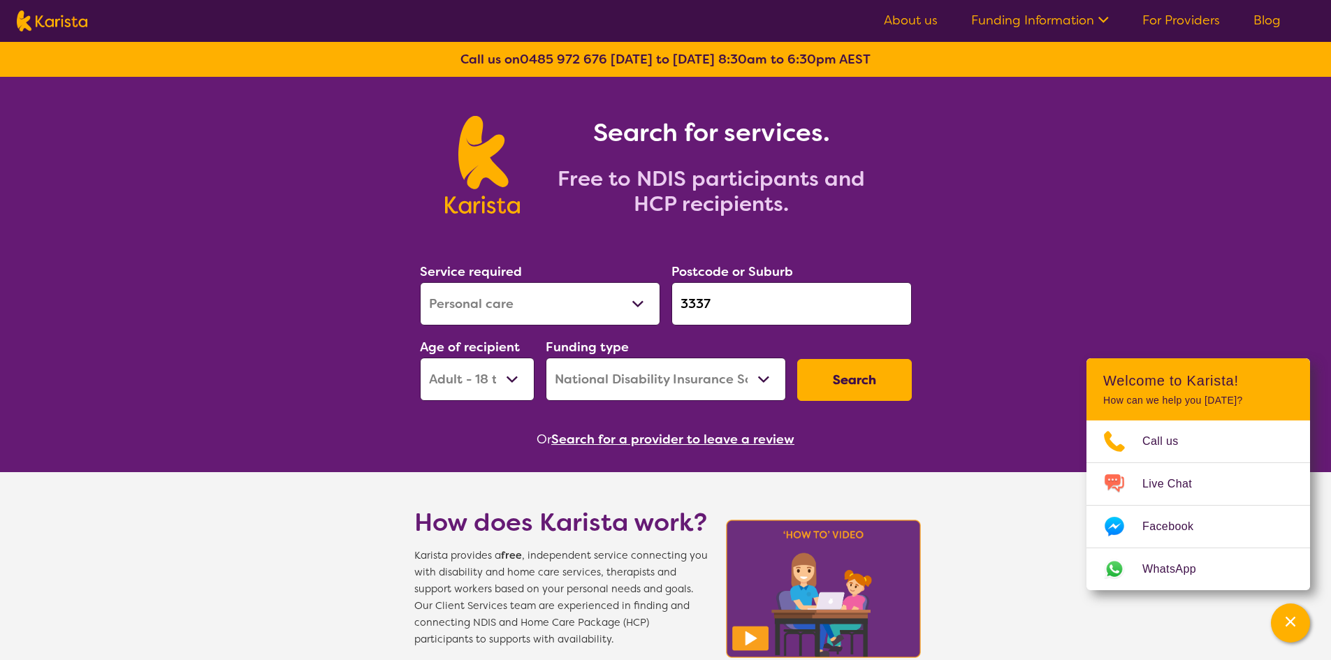
click at [48, 15] on img at bounding box center [52, 20] width 71 height 21
click at [1070, 25] on link "Funding Information" at bounding box center [1040, 20] width 138 height 17
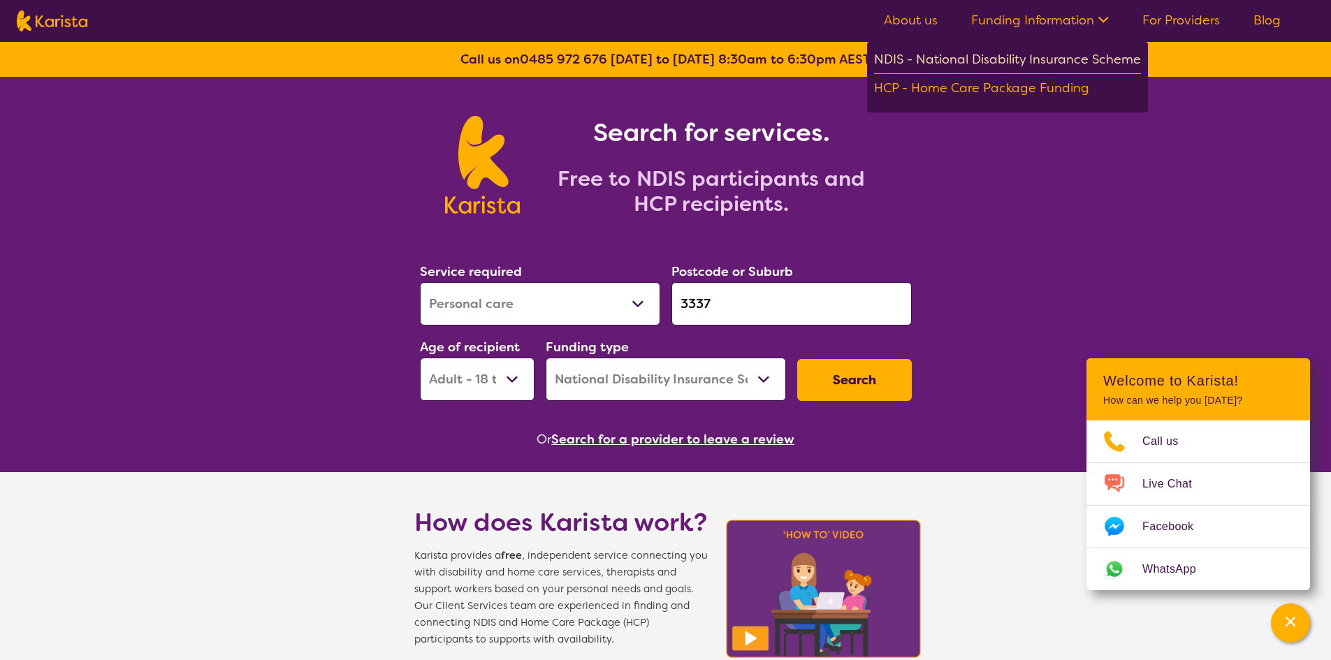
click at [1048, 61] on div "NDIS - National Disability Insurance Scheme" at bounding box center [1007, 61] width 267 height 25
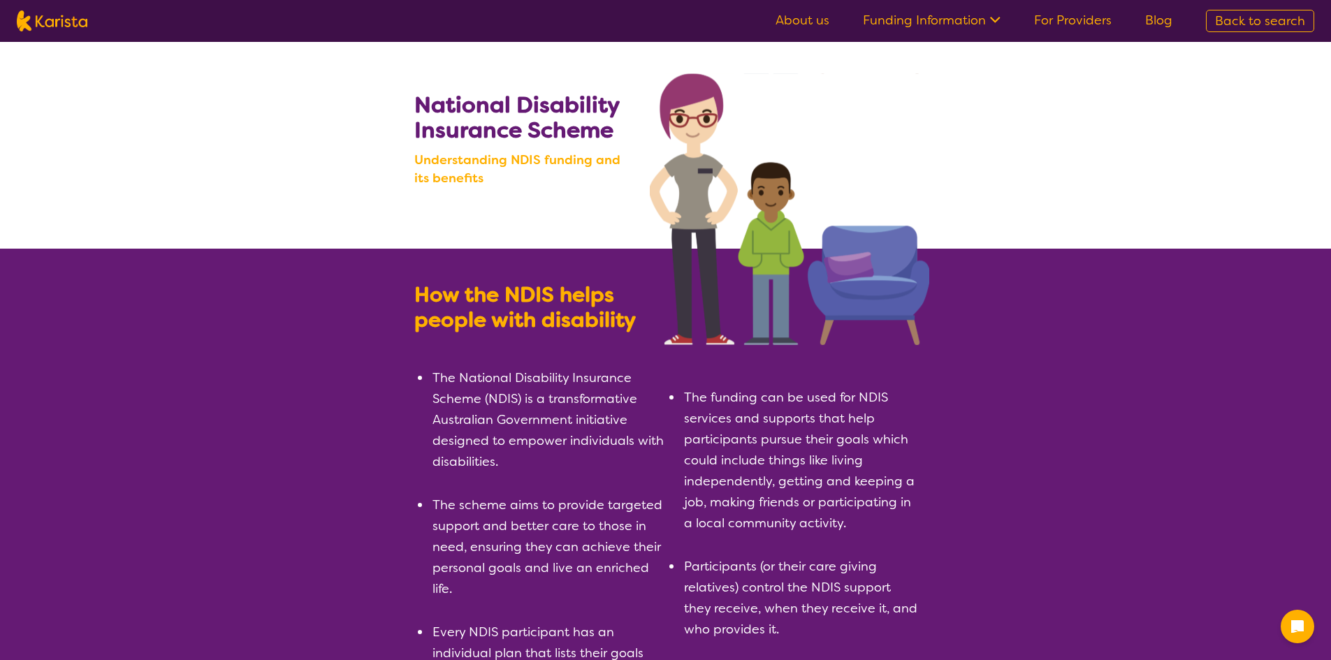
click at [1088, 28] on link "For Providers" at bounding box center [1073, 20] width 78 height 17
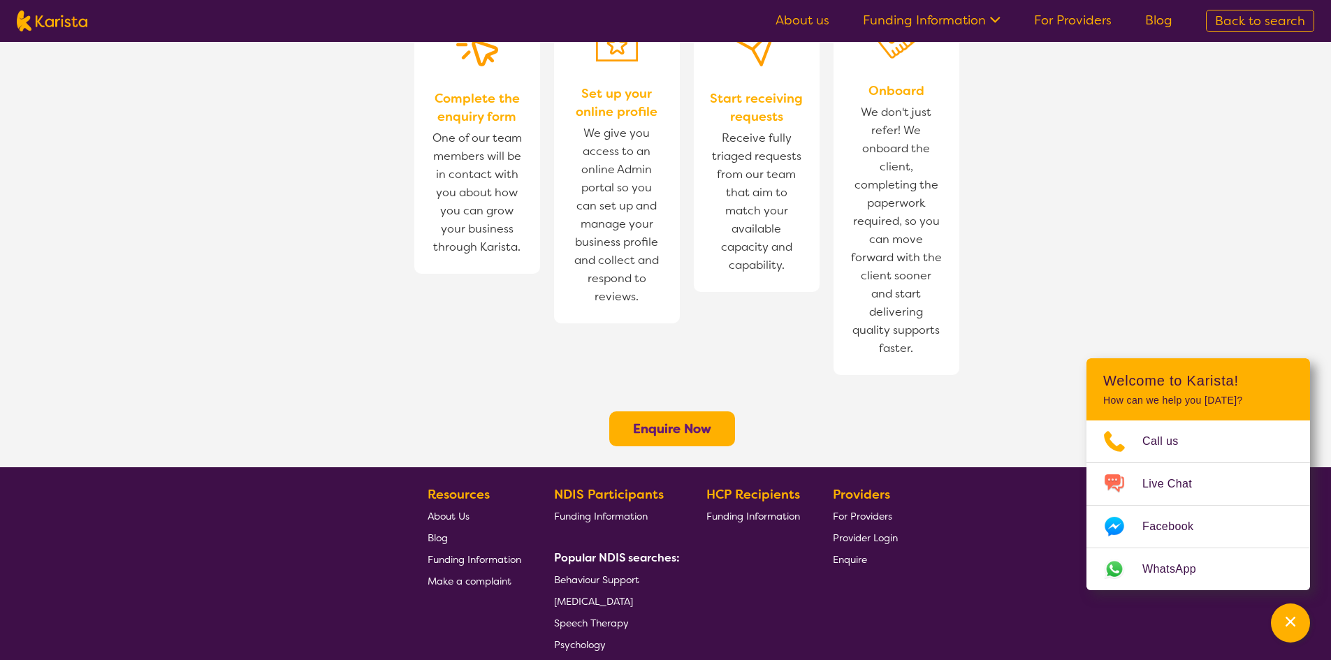
scroll to position [885, 0]
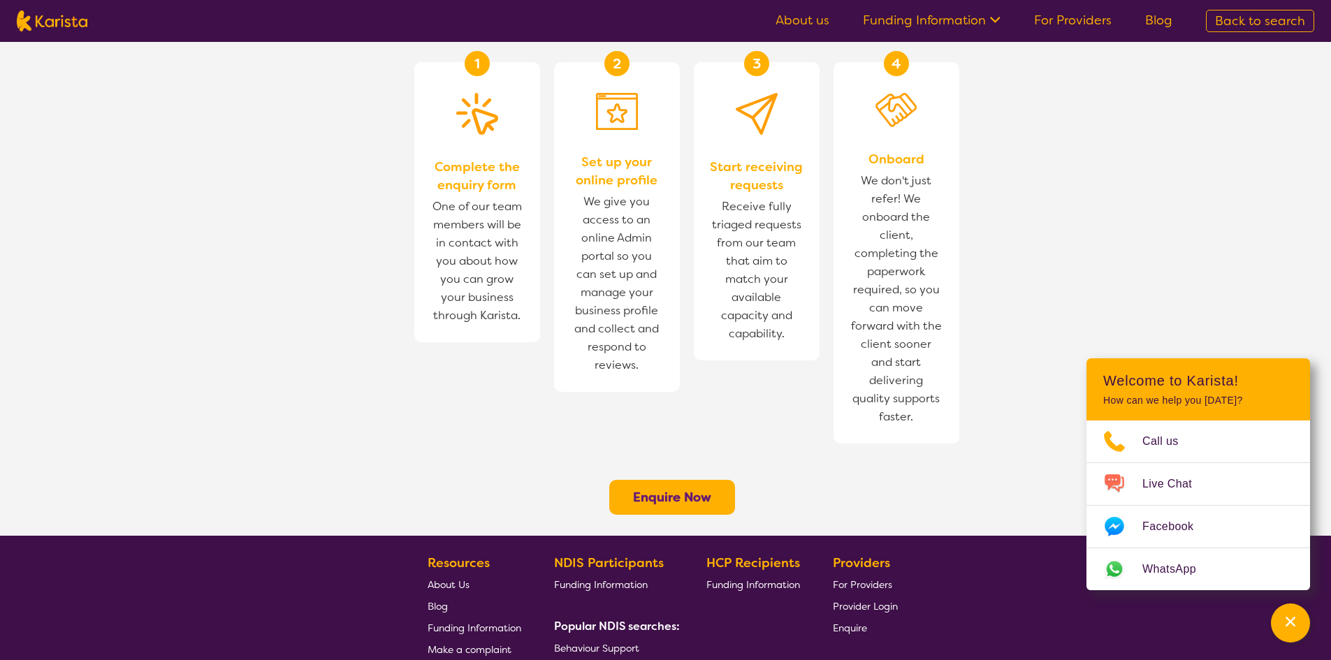
click at [1289, 23] on span "Back to search" at bounding box center [1260, 21] width 90 height 17
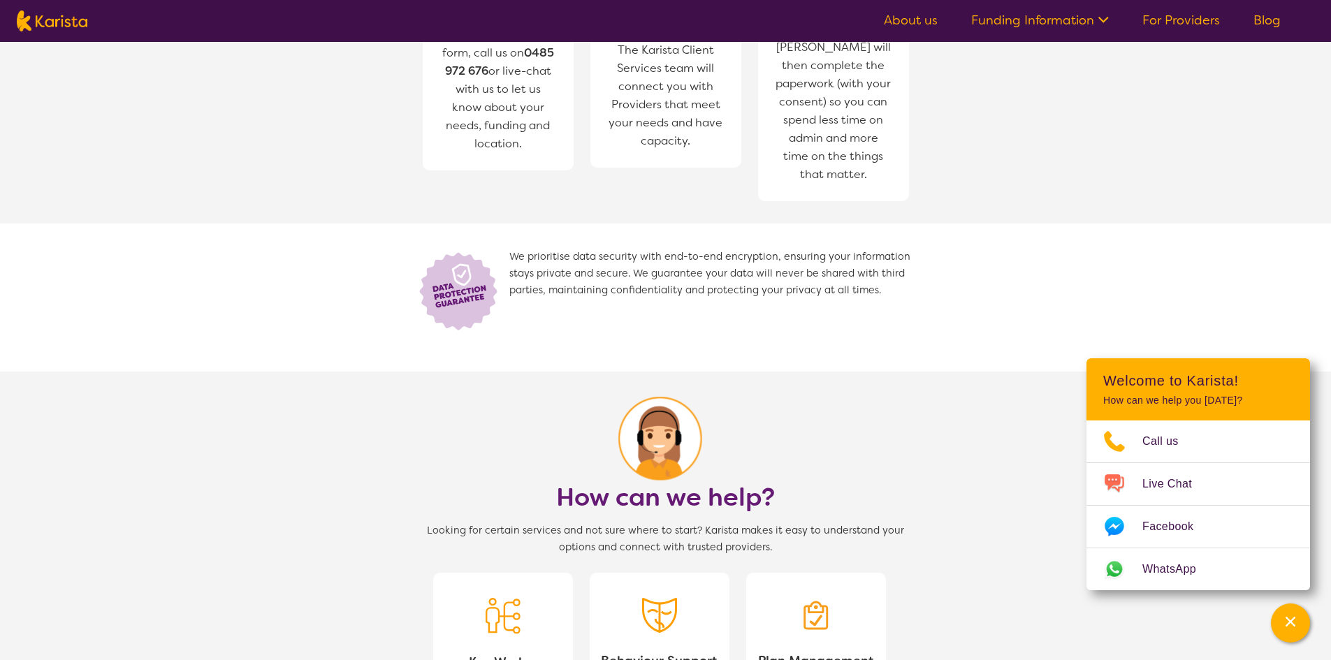
scroll to position [8, 0]
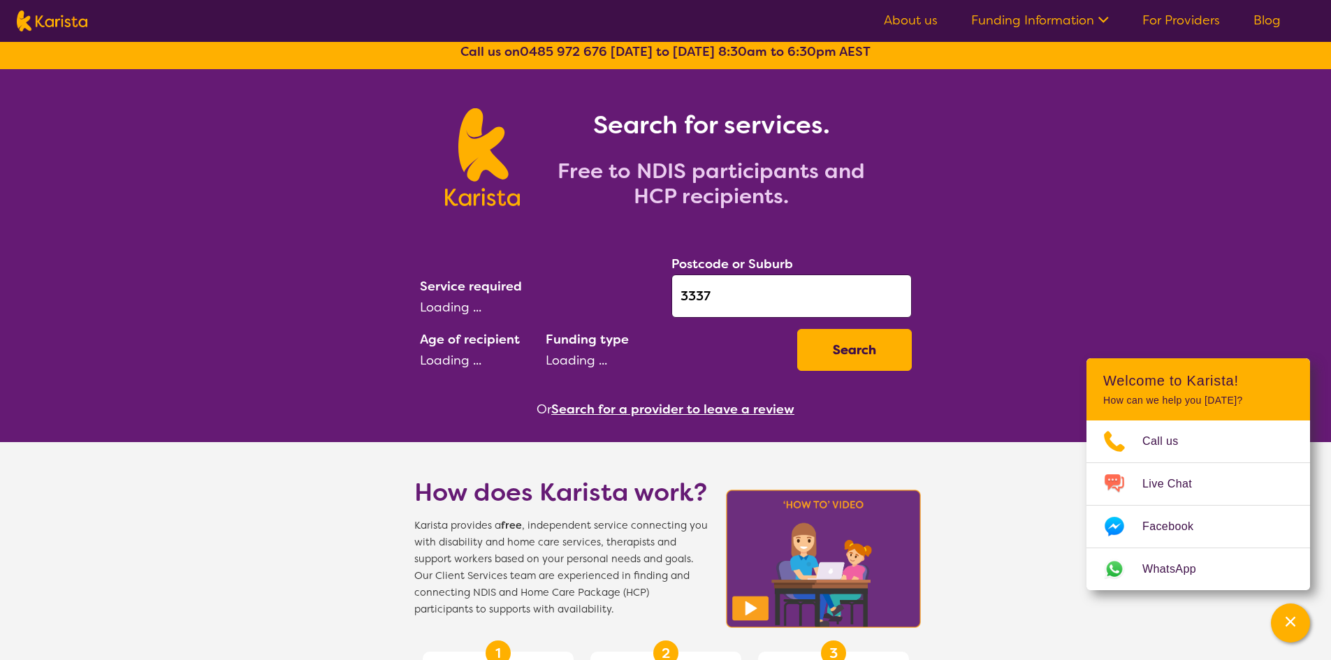
select select "Personal care"
select select "AD"
select select "NDIS"
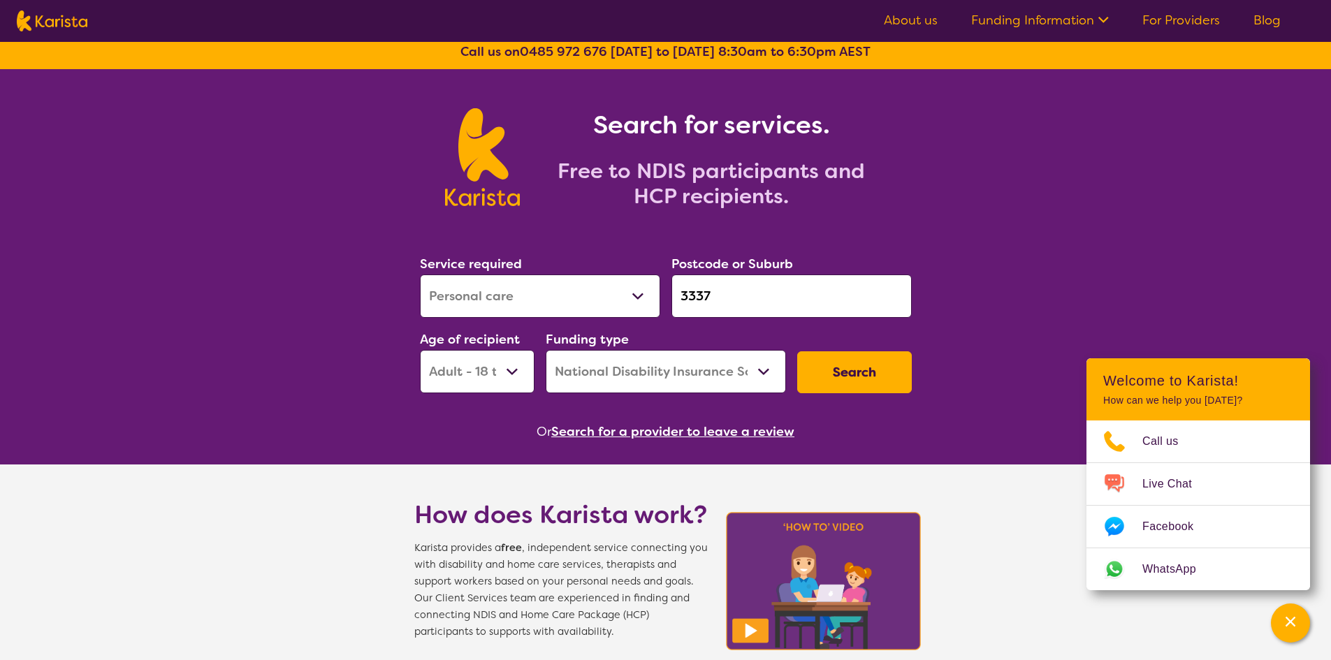
scroll to position [0, 0]
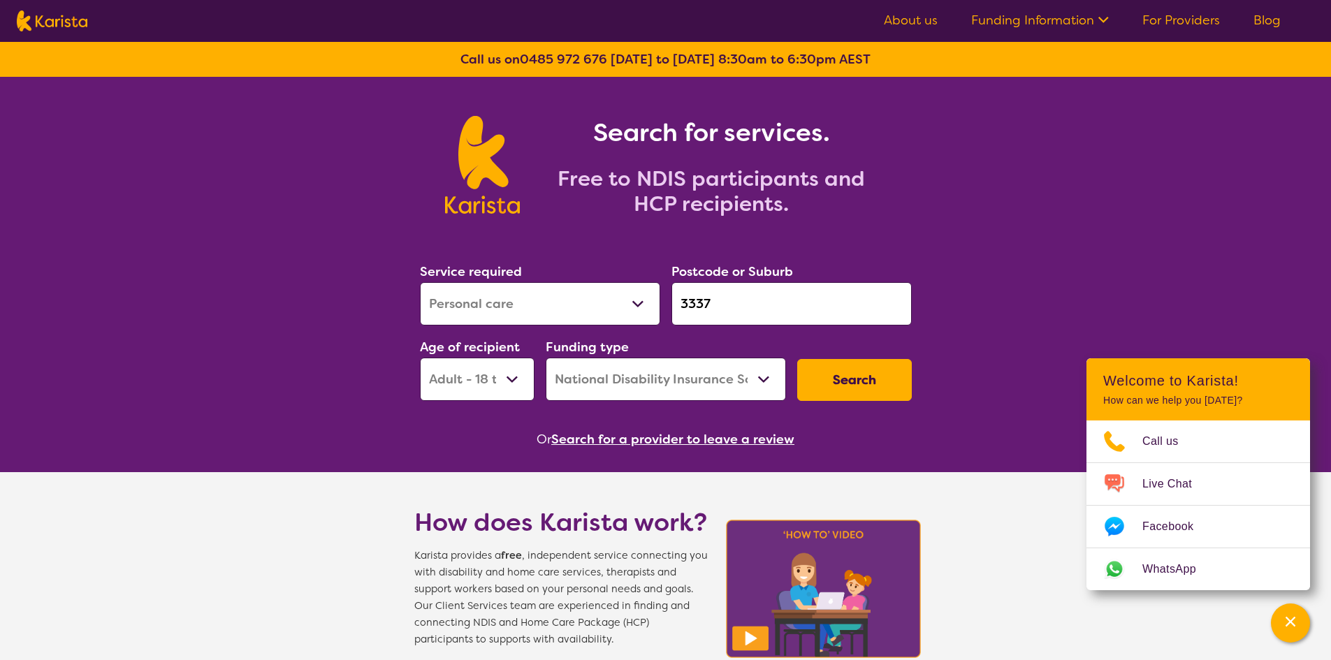
click at [45, 17] on img at bounding box center [52, 20] width 71 height 21
click at [73, 32] on nav "About us Funding Information NDIS - National Disability Insurance Scheme HCP - …" at bounding box center [665, 21] width 1331 height 42
click at [1169, 170] on div "Search for services. Free to NDIS participants and HCP recipients." at bounding box center [665, 149] width 1331 height 145
drag, startPoint x: 920, startPoint y: 64, endPoint x: 954, endPoint y: 67, distance: 34.3
click at [945, 67] on div "Call us on 0485 972 676 Monday to Friday 8:30am to 6:30pm AEST" at bounding box center [665, 59] width 1331 height 35
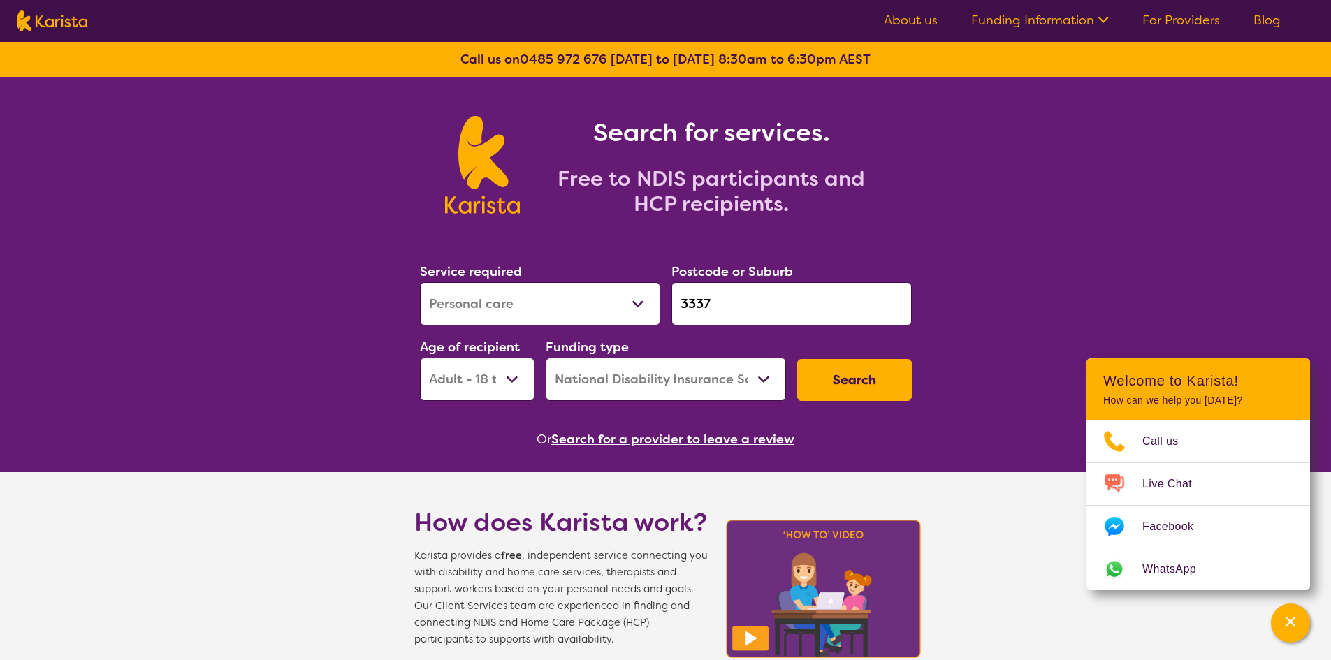
drag, startPoint x: 969, startPoint y: 66, endPoint x: 1062, endPoint y: 110, distance: 102.5
click at [988, 71] on div "Call us on 0485 972 676 Monday to Friday 8:30am to 6:30pm AEST" at bounding box center [665, 59] width 1331 height 35
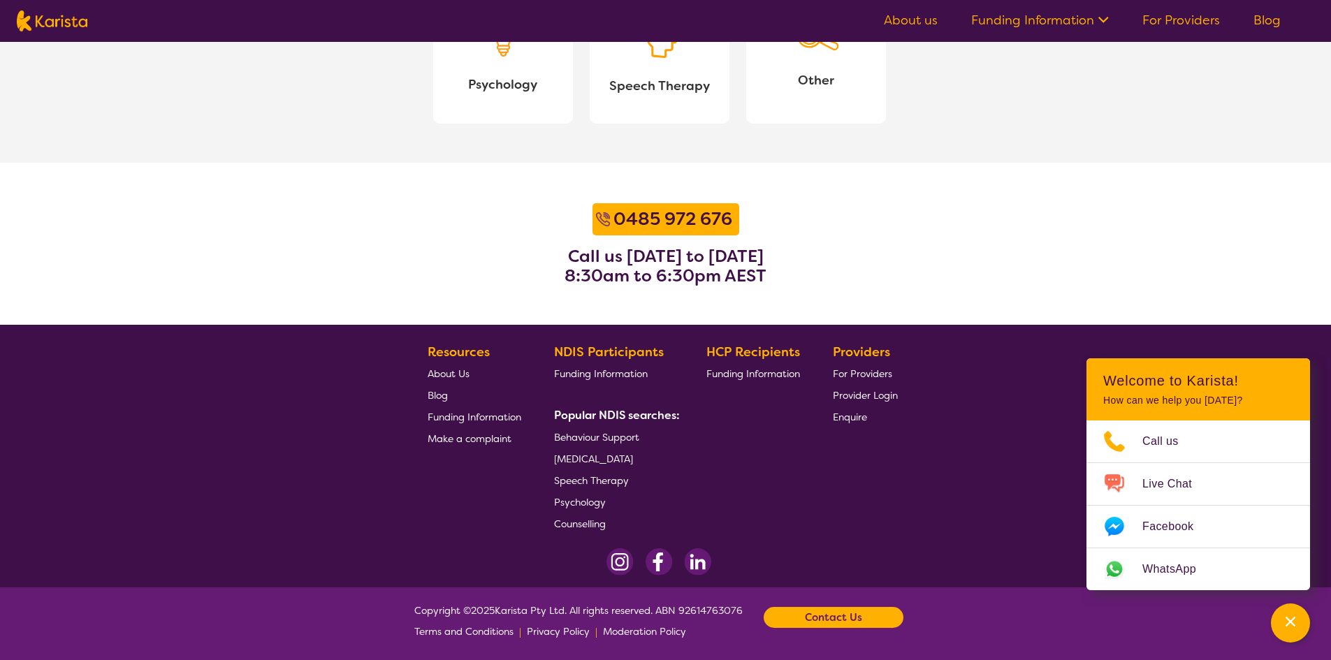
scroll to position [1682, 0]
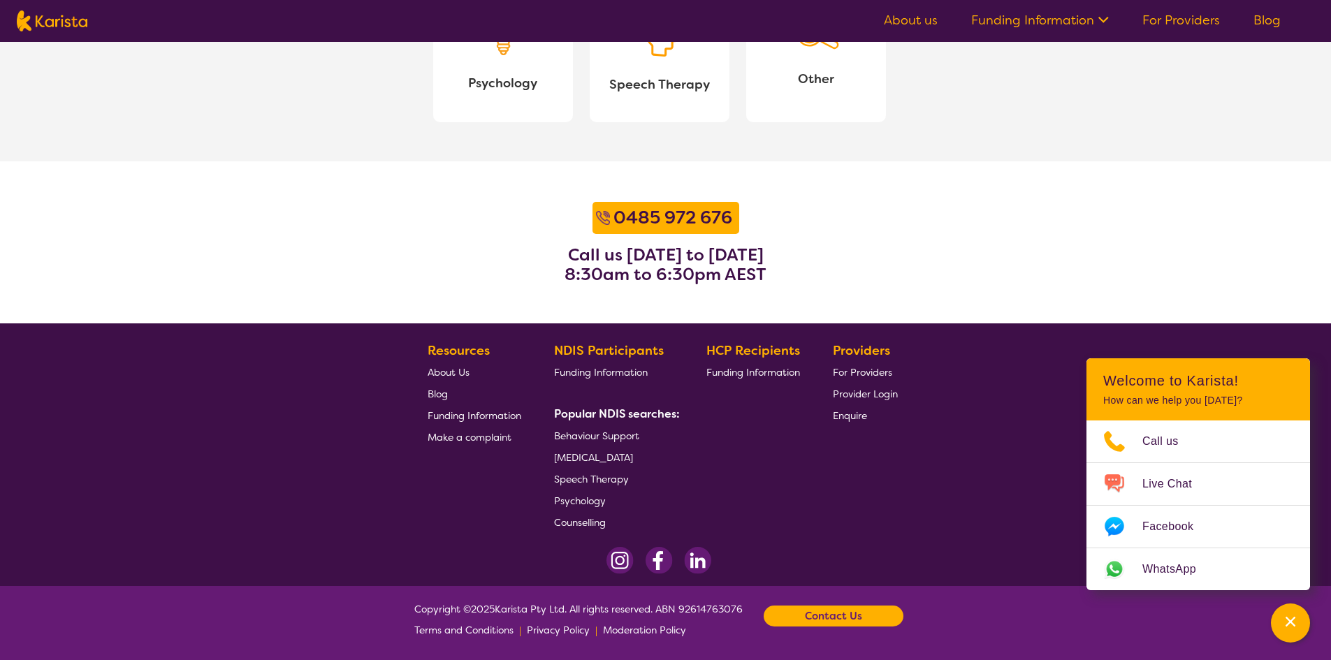
click at [888, 395] on span "Provider Login" at bounding box center [865, 394] width 65 height 13
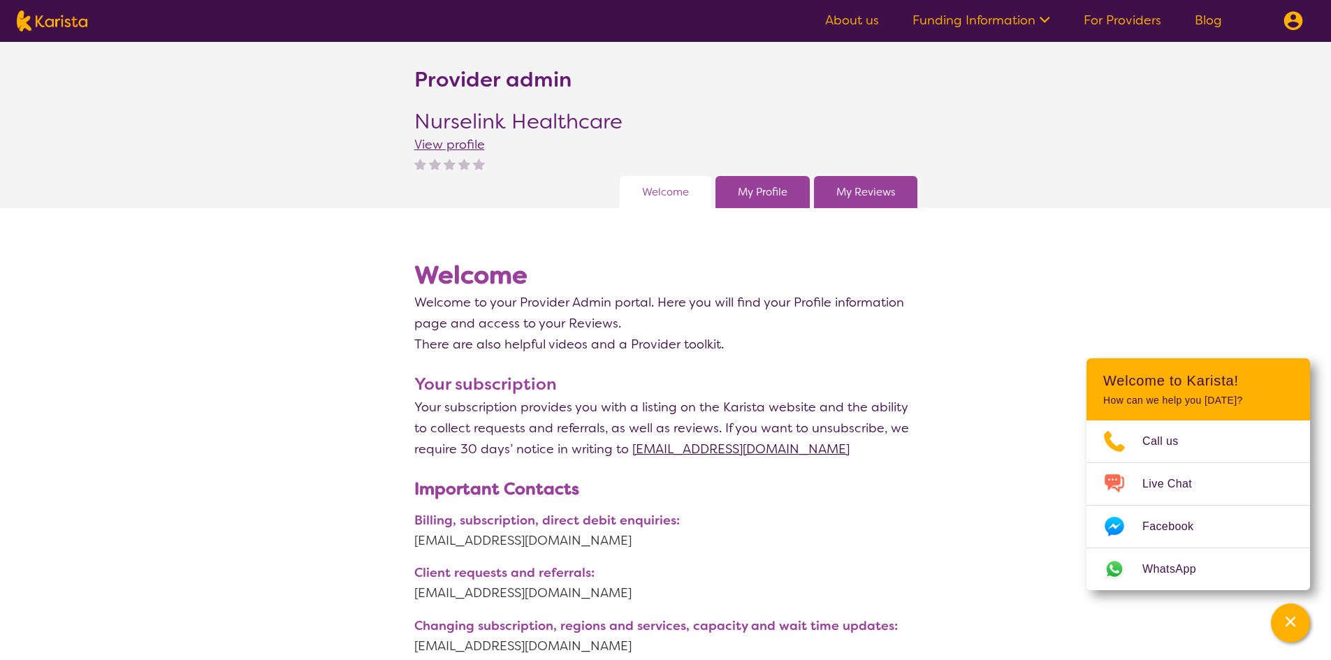
click at [760, 183] on link "My Profile" at bounding box center [763, 192] width 50 height 21
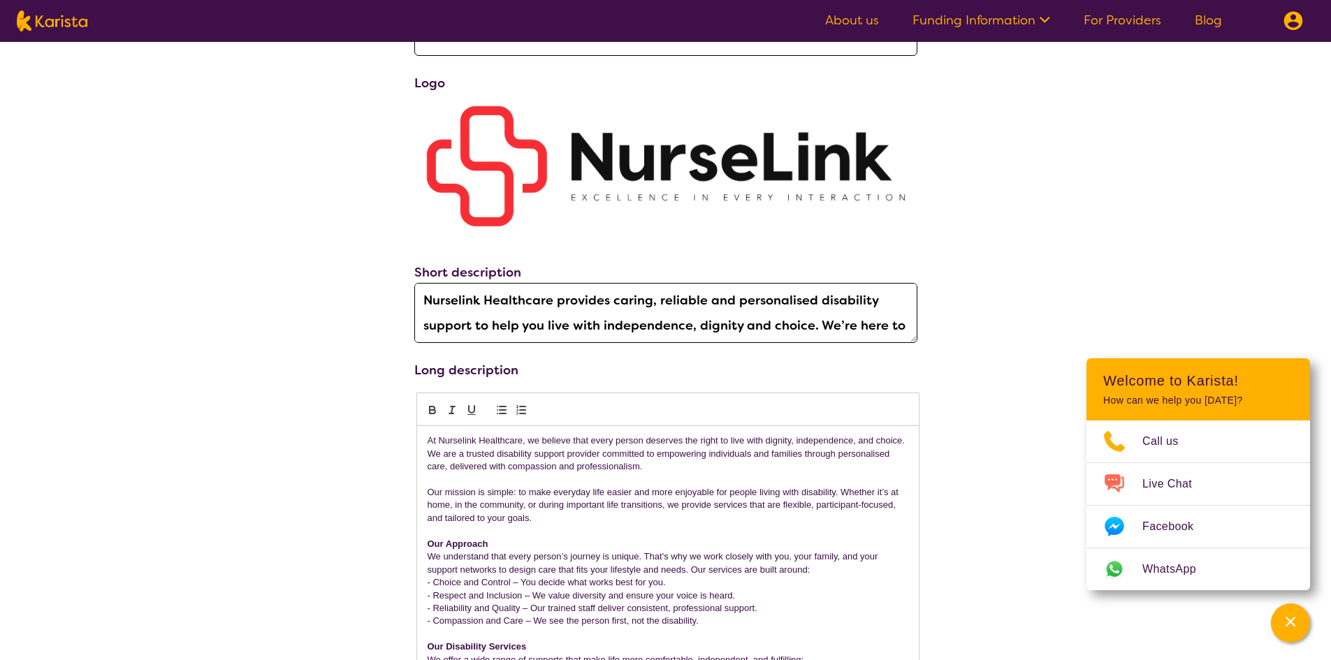
scroll to position [219, 0]
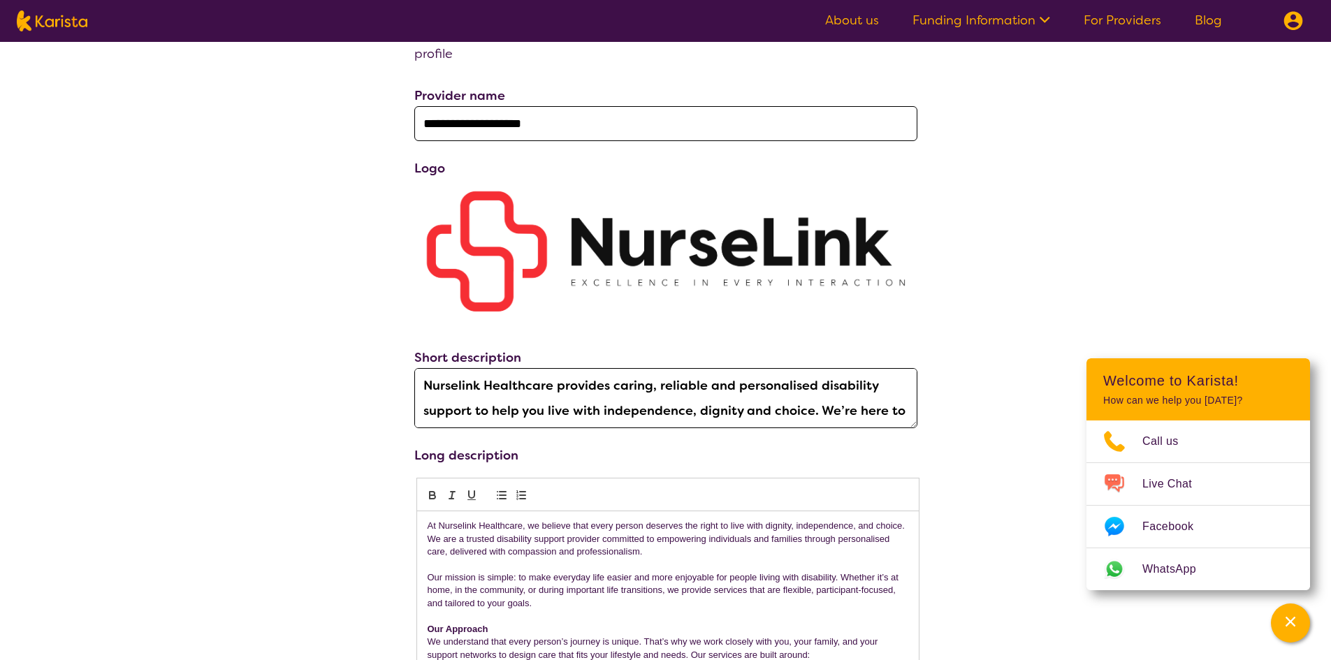
drag, startPoint x: 1124, startPoint y: 1, endPoint x: 1126, endPoint y: 11, distance: 10.0
click at [1124, 3] on section "About us Funding Information NDIS - National Disability Insurance Scheme HCP - …" at bounding box center [1061, 21] width 506 height 42
click at [1128, 25] on link "For Providers" at bounding box center [1122, 20] width 78 height 17
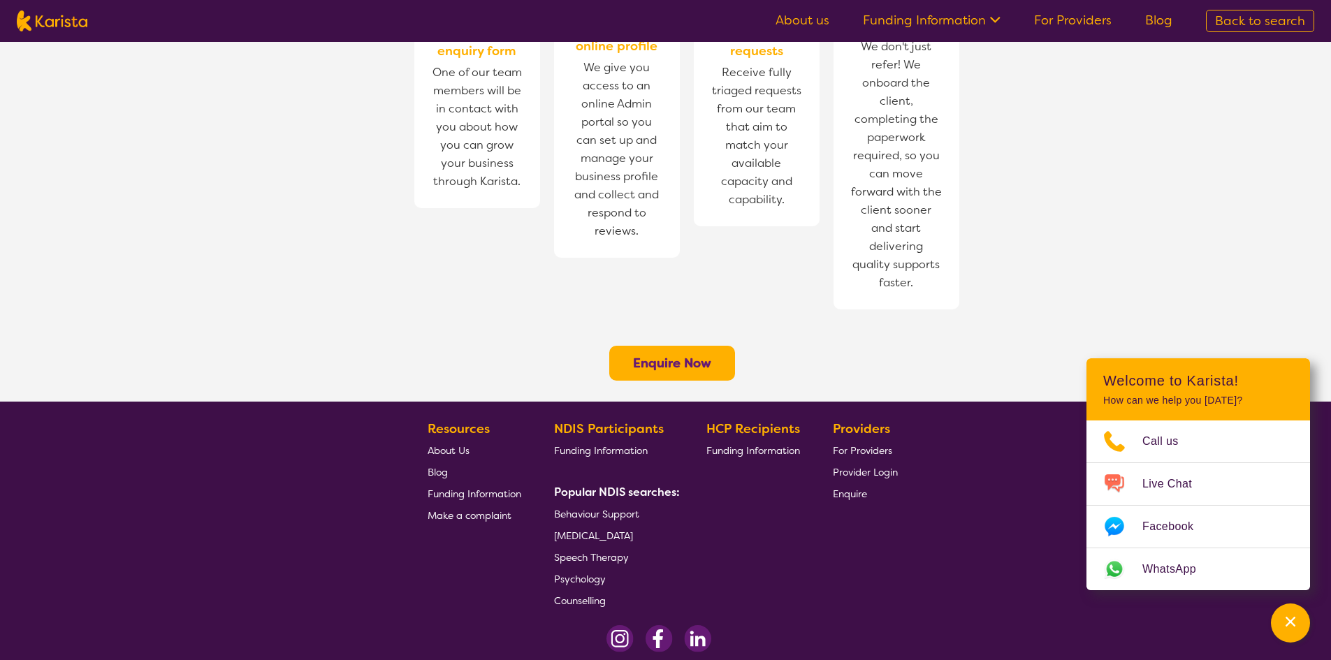
scroll to position [1025, 0]
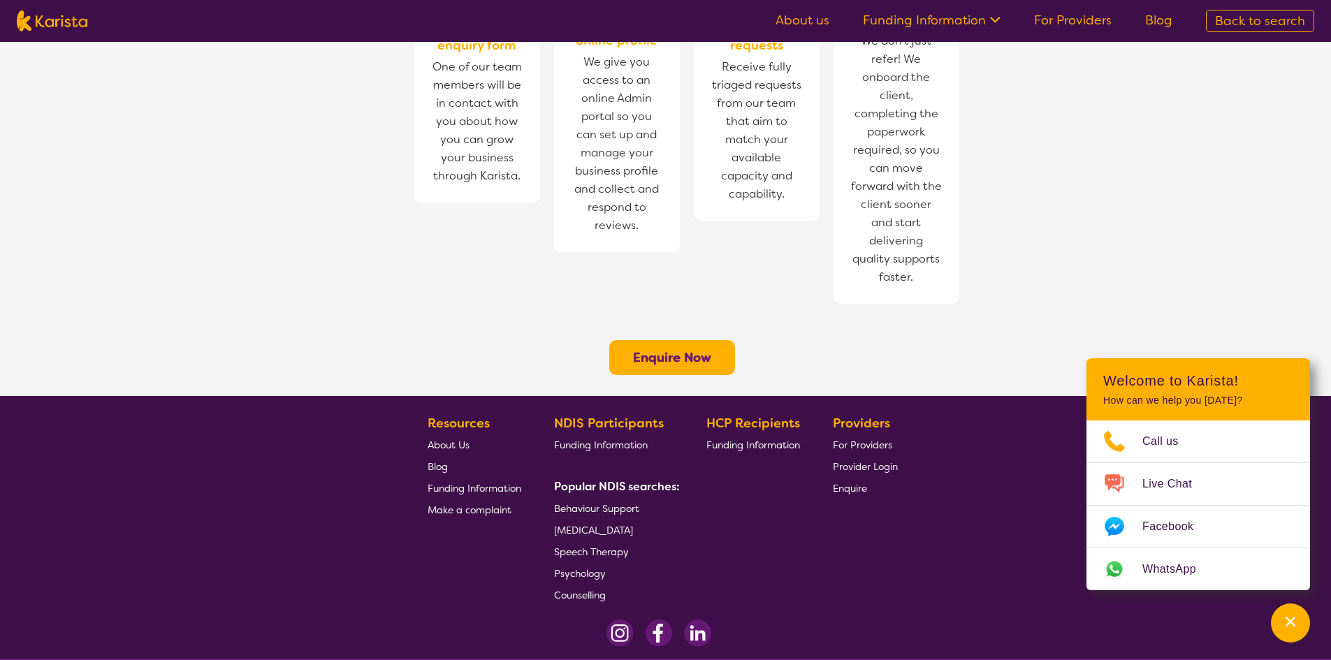
click at [892, 460] on span "Provider Login" at bounding box center [865, 466] width 65 height 13
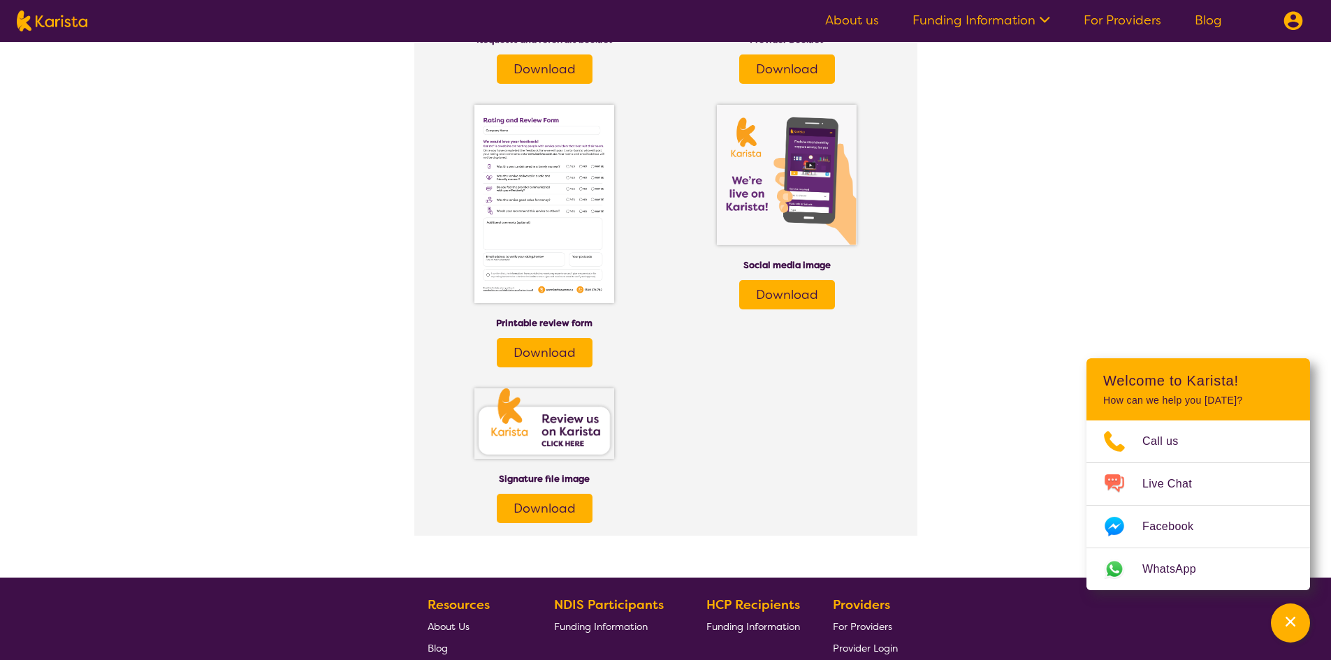
scroll to position [1816, 0]
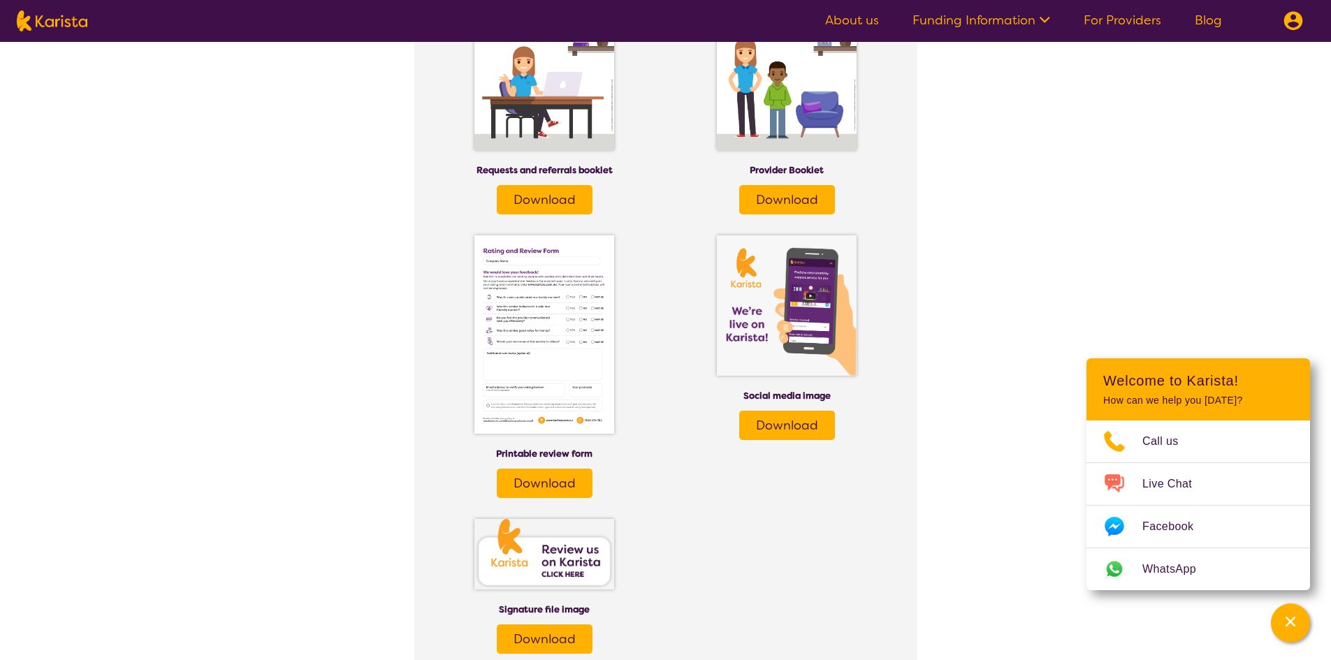
click at [794, 421] on span "Download" at bounding box center [787, 425] width 62 height 17
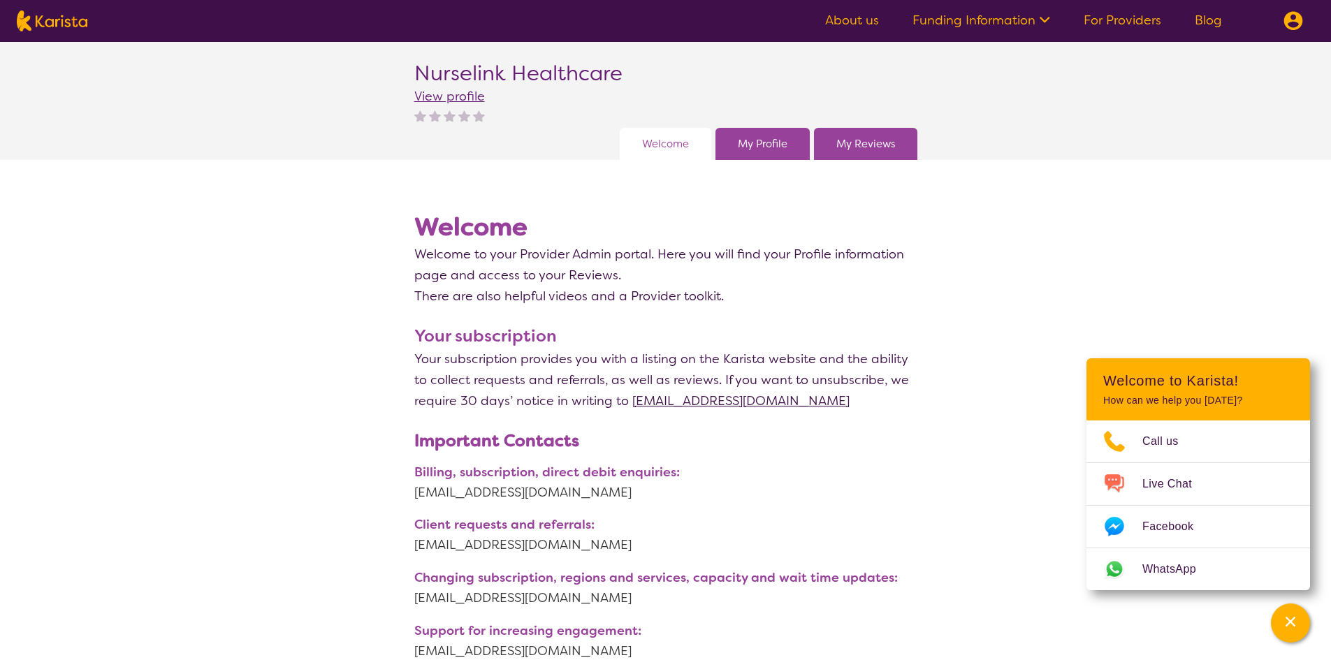
scroll to position [0, 0]
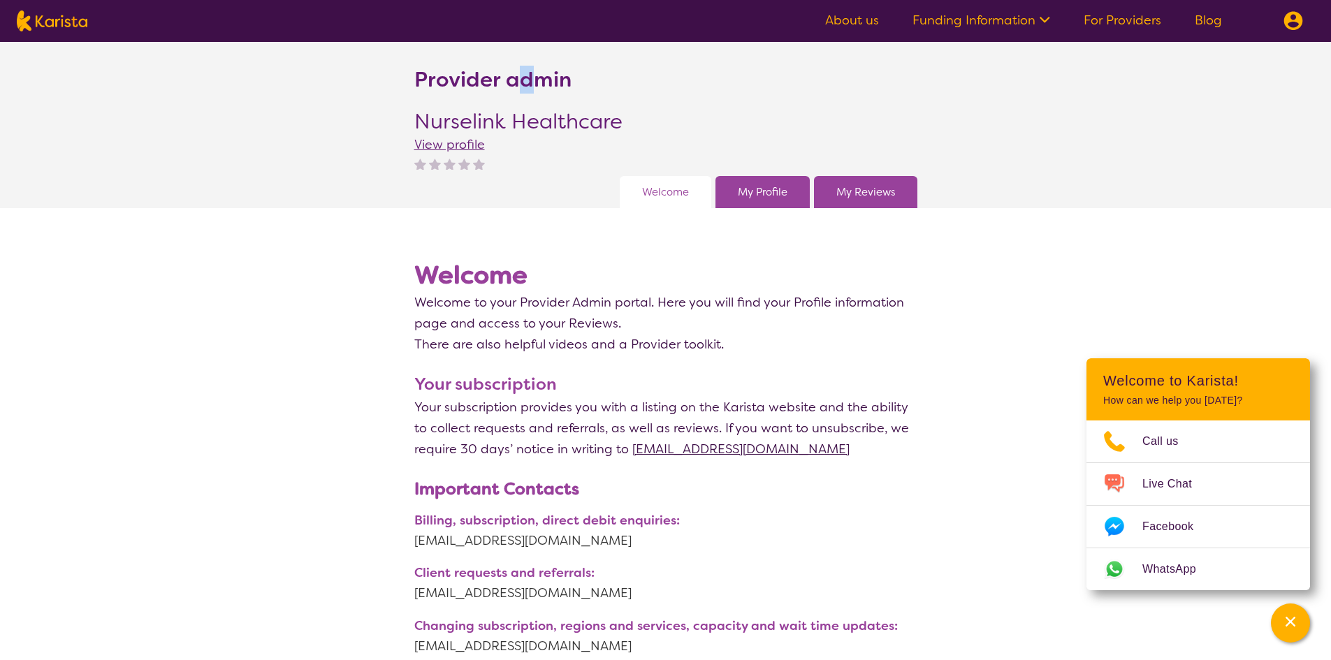
click at [530, 85] on h2 "Provider admin" at bounding box center [492, 79] width 157 height 25
click at [569, 110] on div "Provider admin Nurselink Healthcare View profile" at bounding box center [665, 121] width 503 height 109
click at [567, 119] on h2 "Nurselink Healthcare" at bounding box center [518, 121] width 208 height 25
click at [61, 17] on img at bounding box center [52, 20] width 71 height 21
select select "AD"
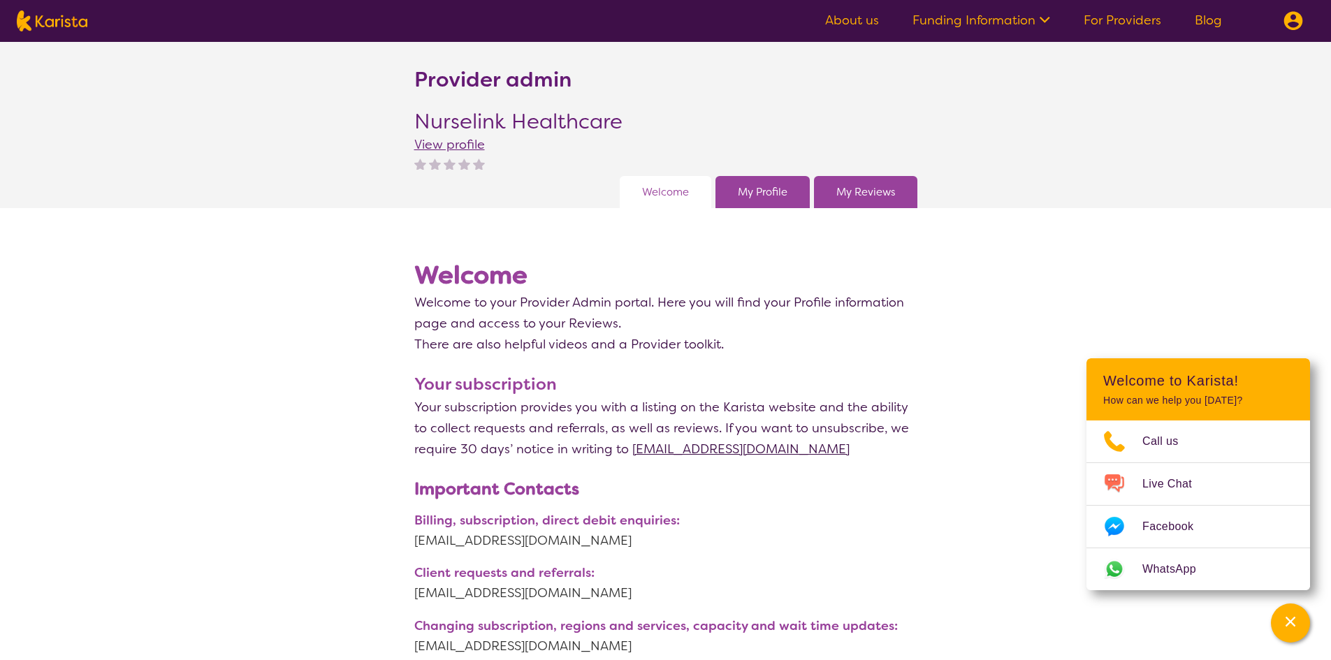
select select "NDIS"
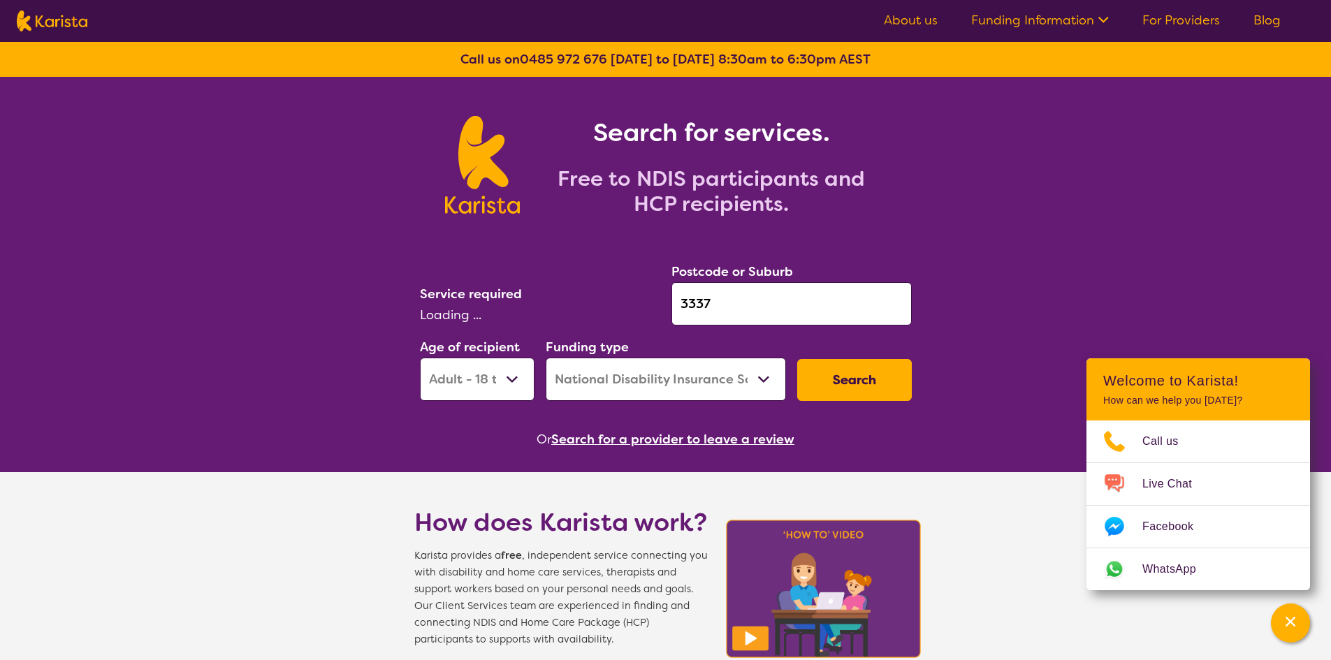
select select "Personal care"
